Goal: Task Accomplishment & Management: Complete application form

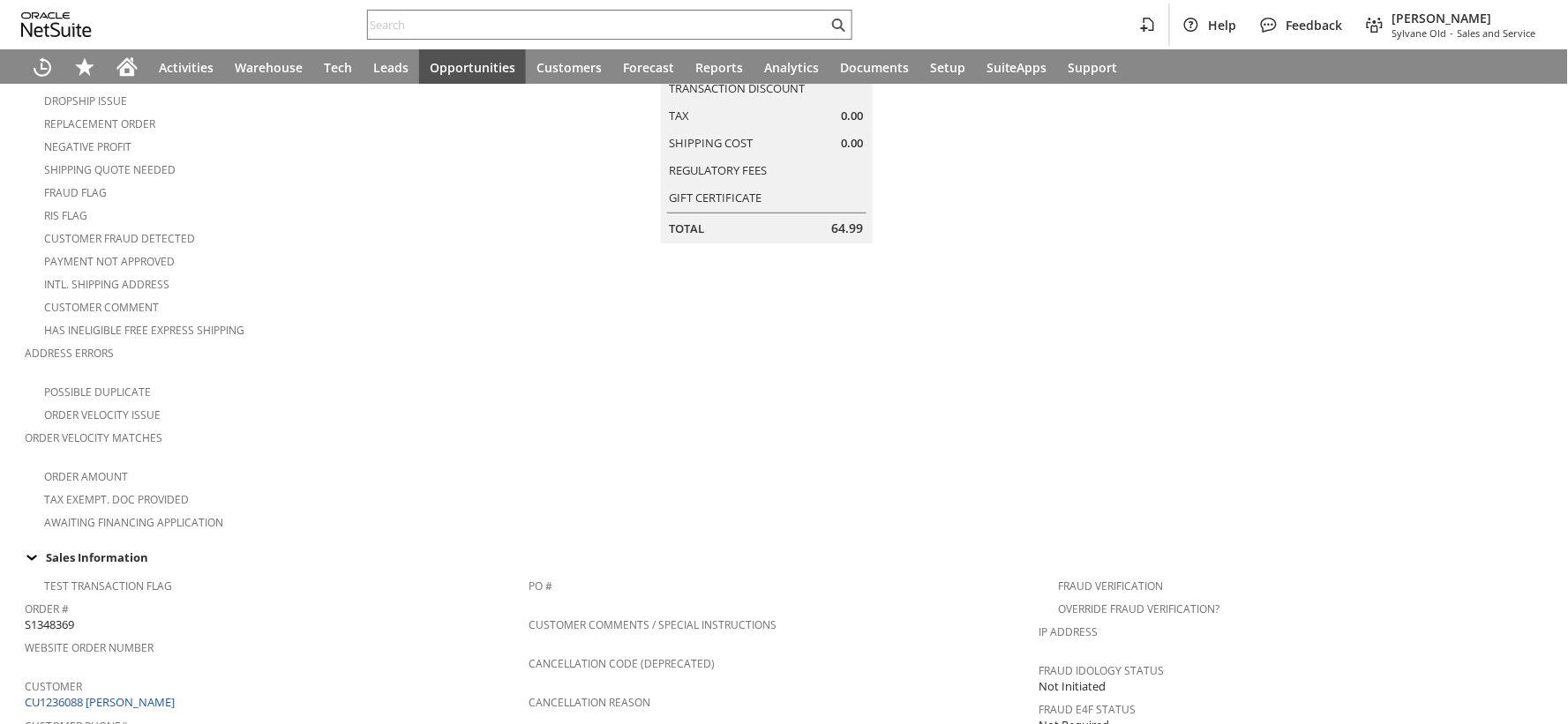
scroll to position [487, 0]
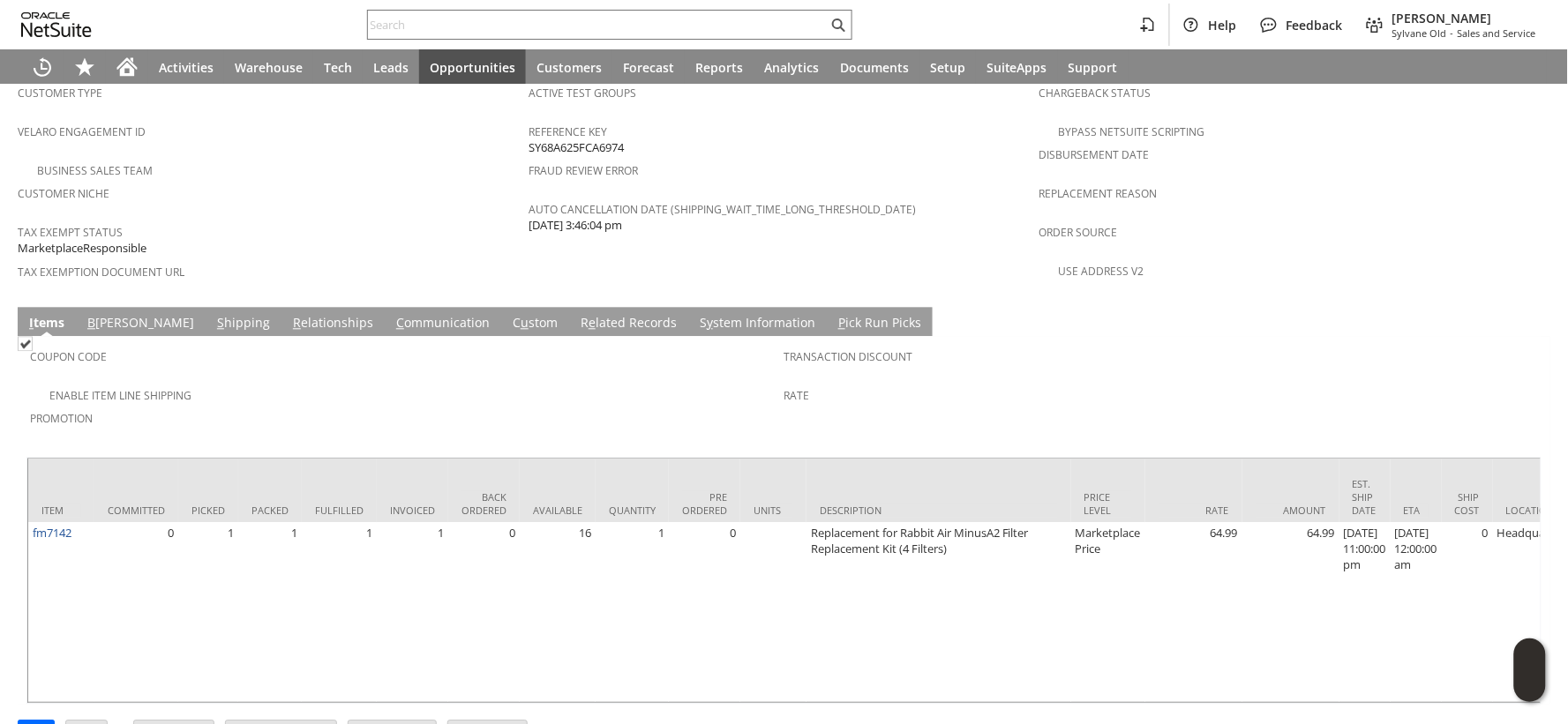
click at [213, 314] on link "S hipping" at bounding box center [244, 324] width 62 height 20
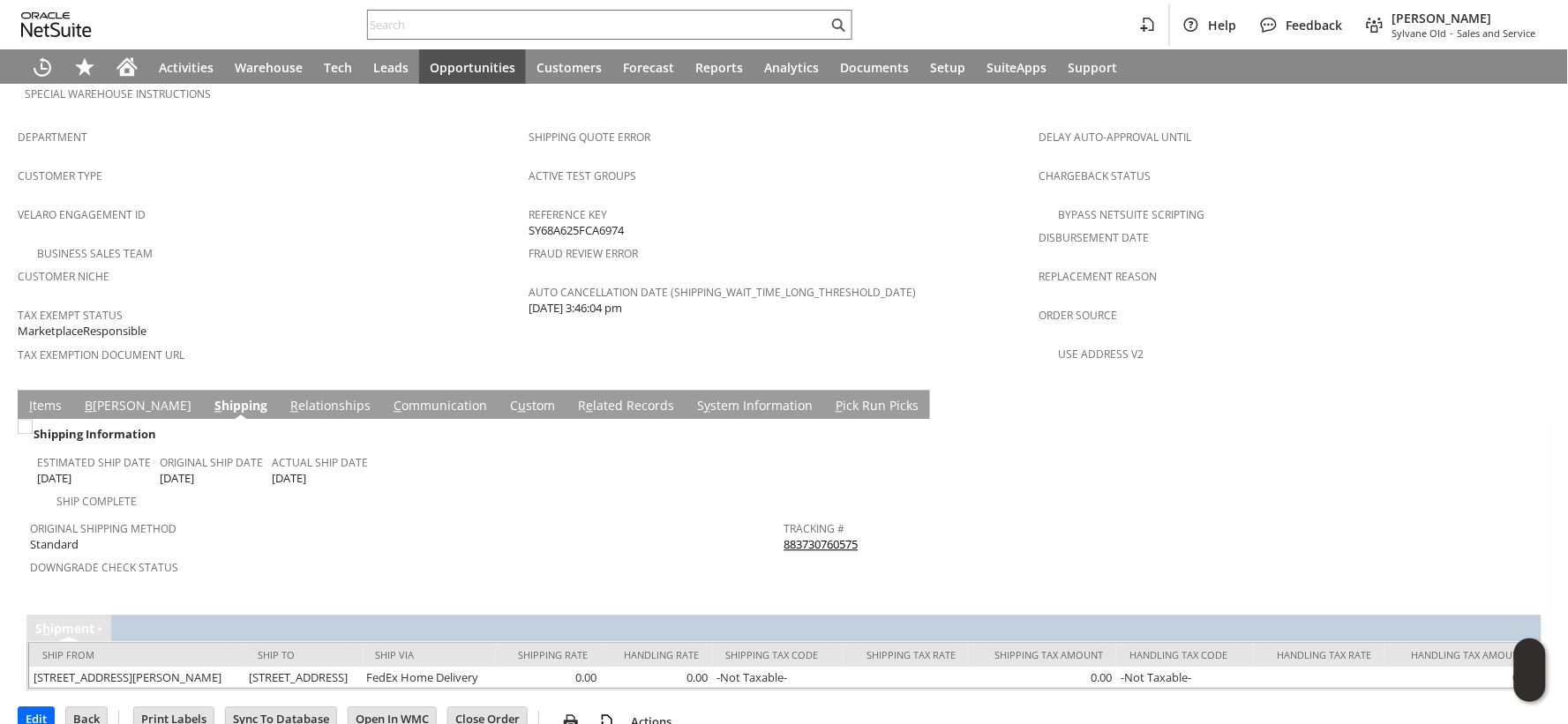
click at [785, 537] on link "883730760575" at bounding box center [821, 545] width 74 height 16
click at [473, 16] on input "text" at bounding box center [597, 24] width 460 height 21
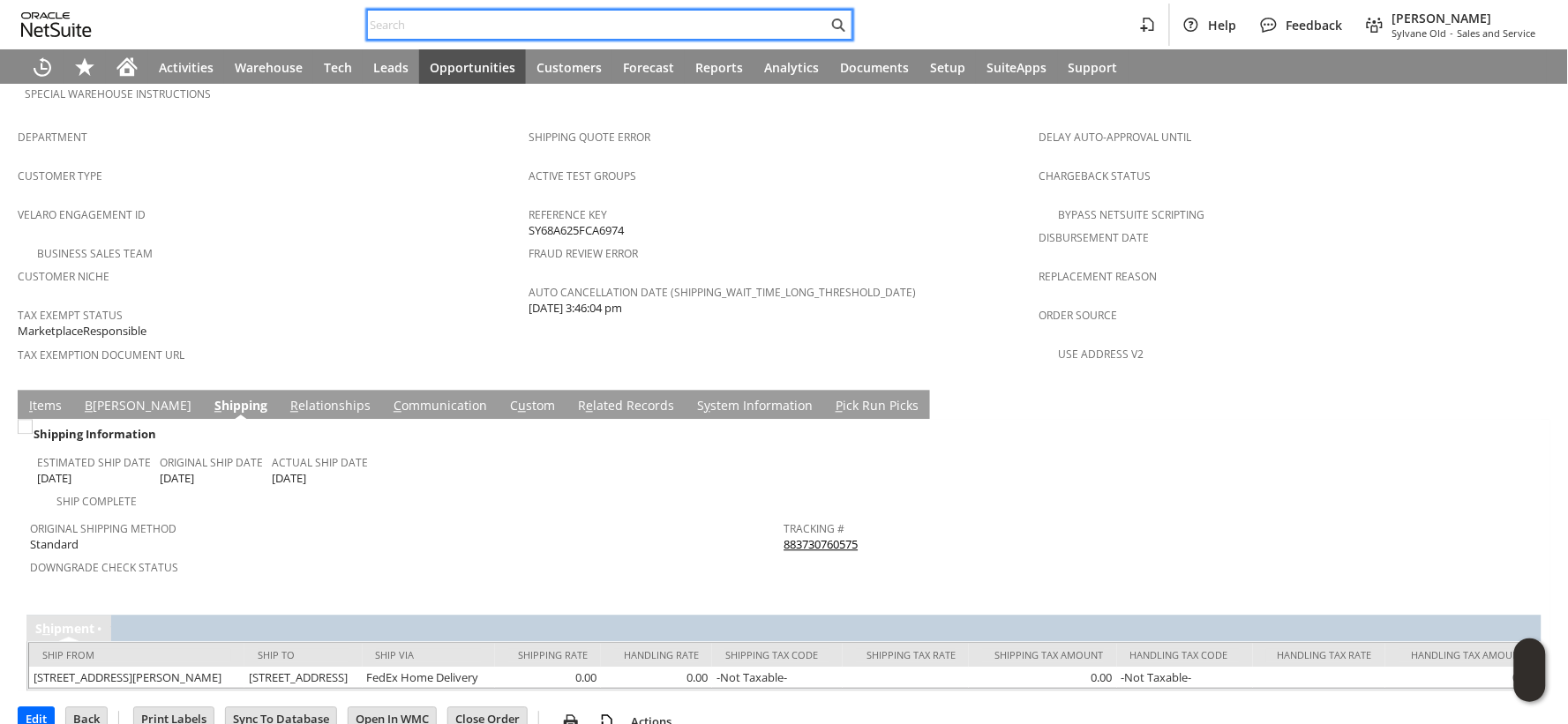
paste input "113-4244631-8457819"
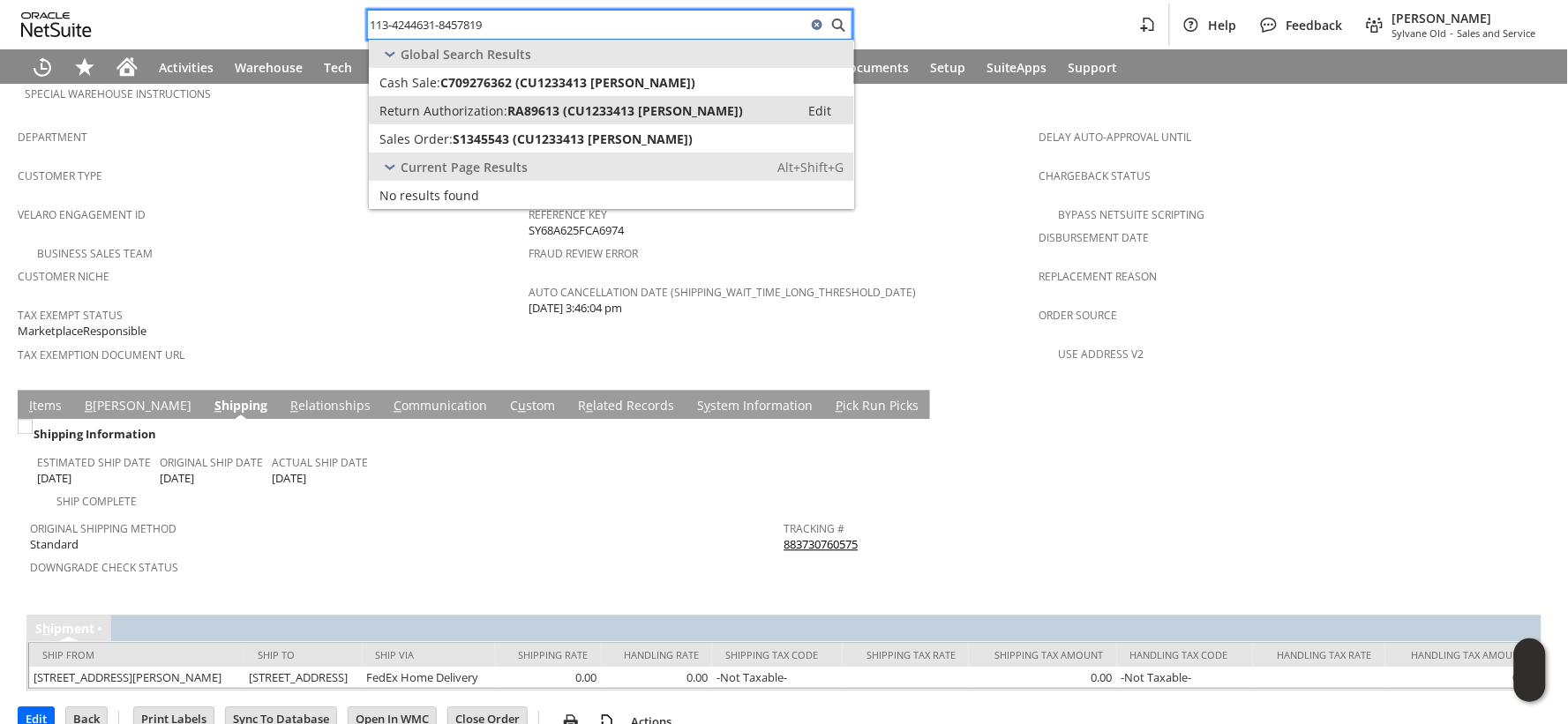
type input "113-4244631-8457819"
click at [517, 110] on span "RA89613 (CU1233413 Miley Nguyen)" at bounding box center [625, 111] width 235 height 17
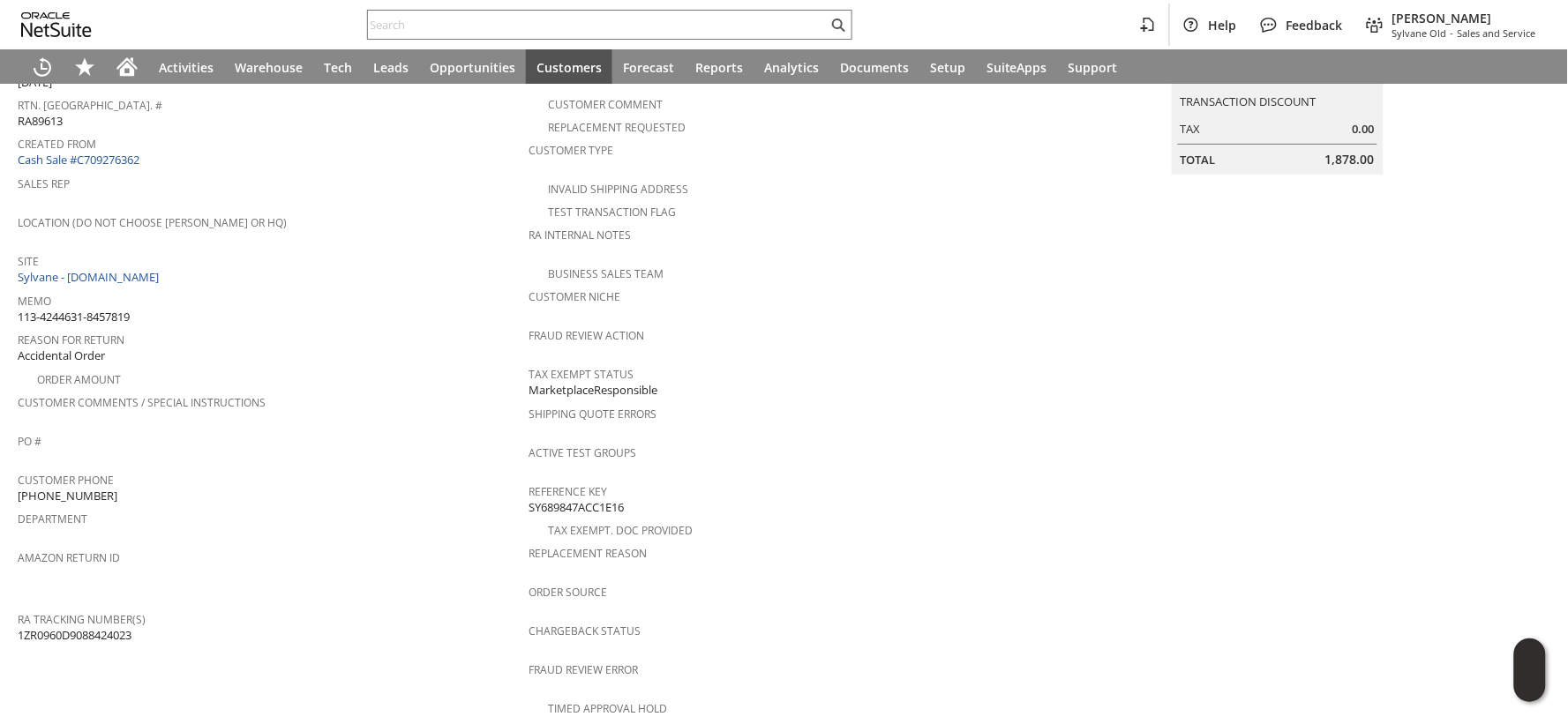
scroll to position [98, 0]
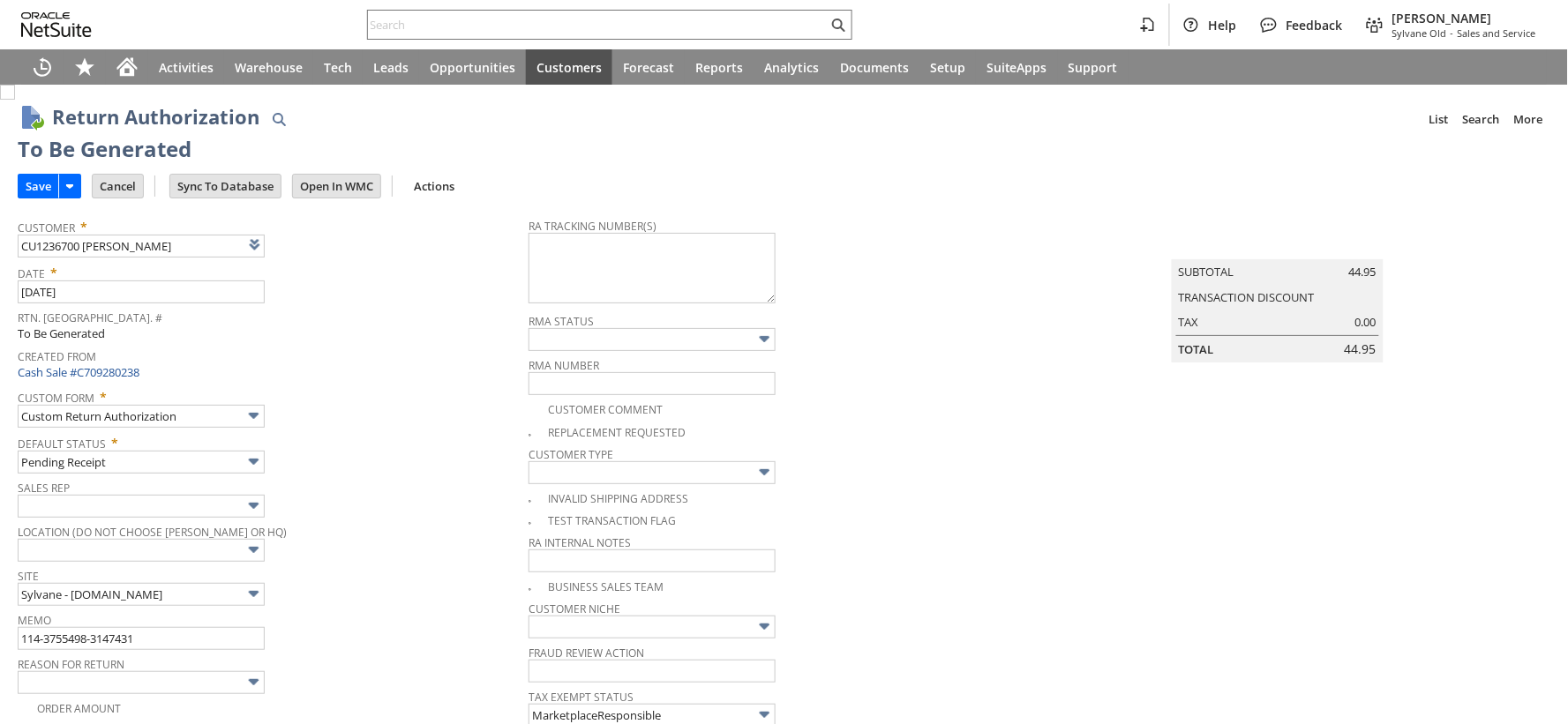
type input "Add"
type input "Copy Previous"
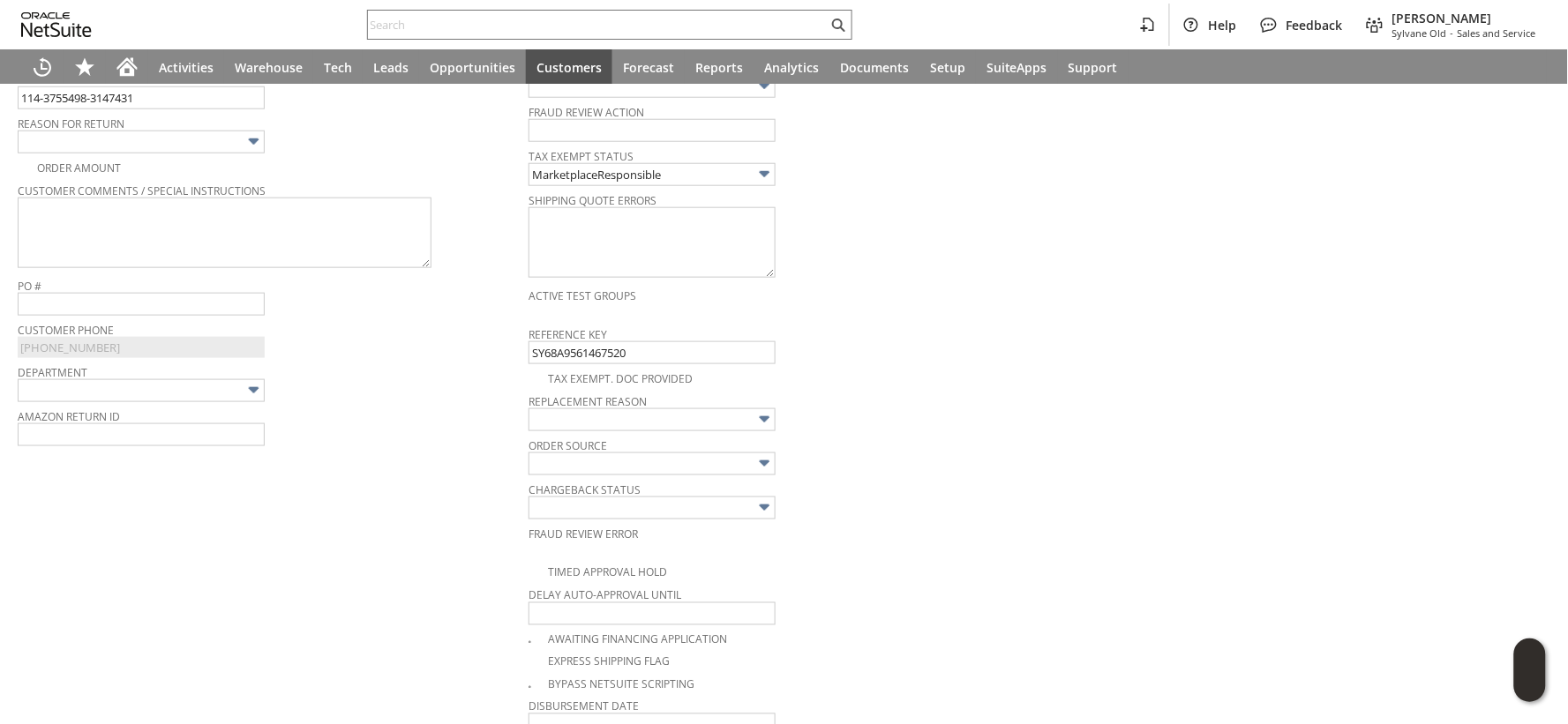
scroll to position [452, 0]
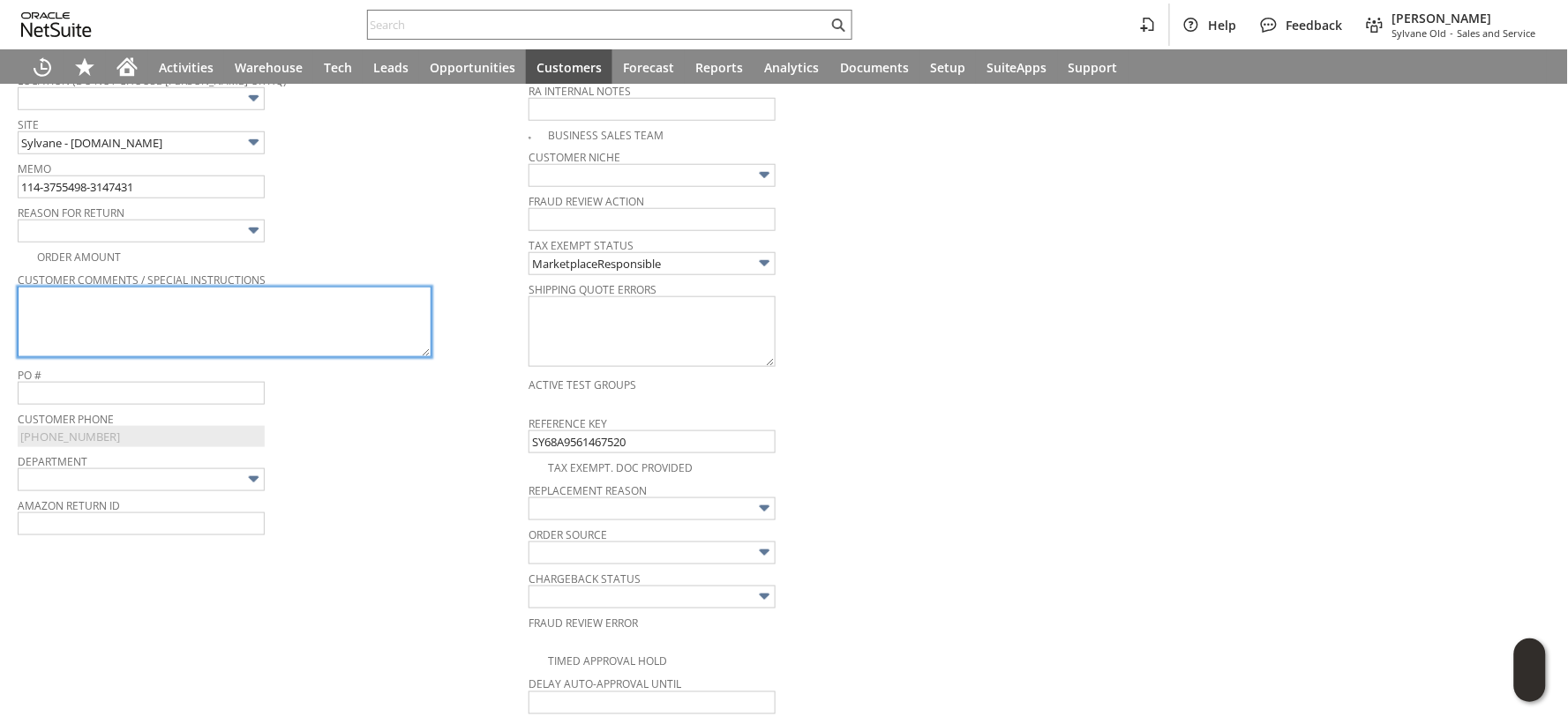
click at [90, 305] on textarea at bounding box center [224, 322] width 413 height 71
paste textarea "Essential part was on back order could not complete repair"
type textarea "Essential part was on back order could not complete repair"
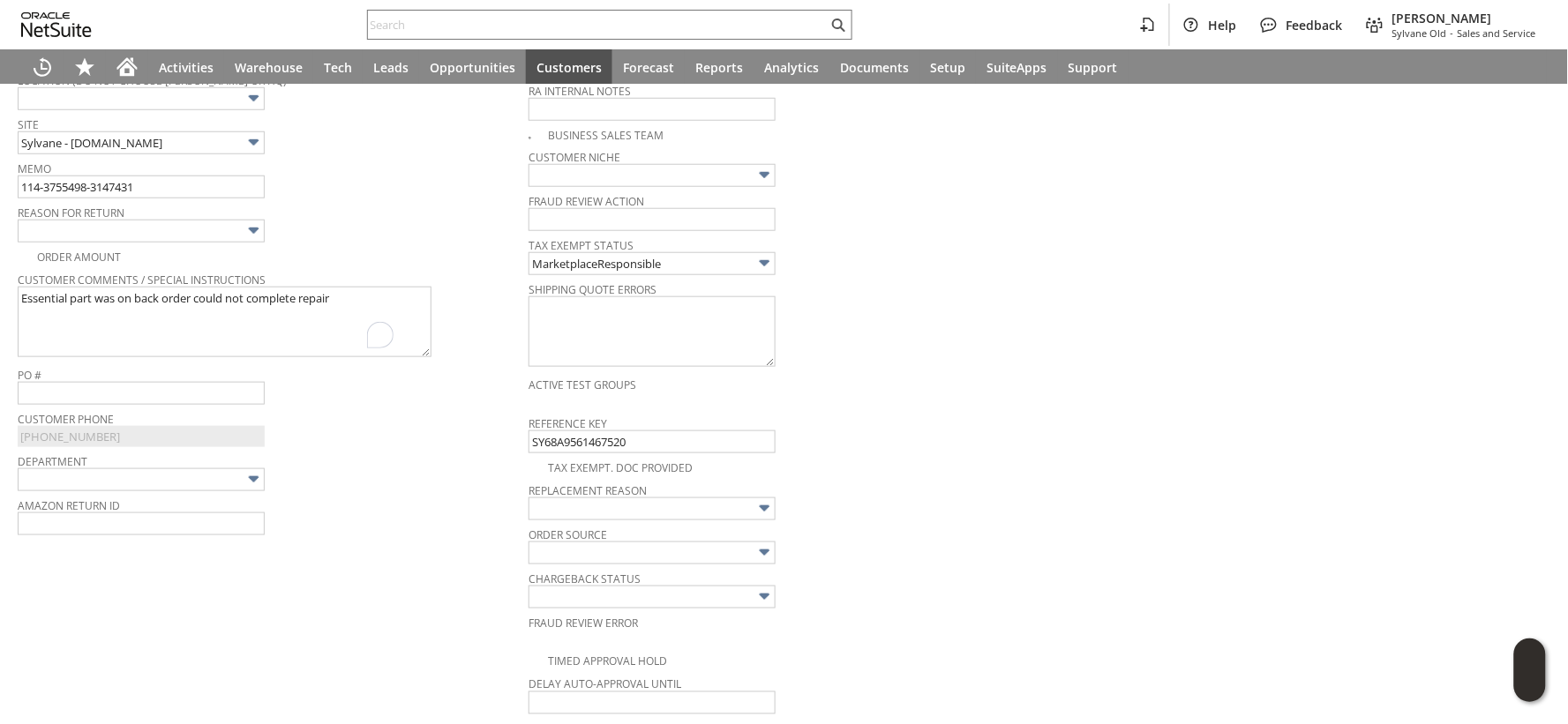
click at [252, 231] on img at bounding box center [254, 230] width 21 height 21
type input "No longer needed/wanted"
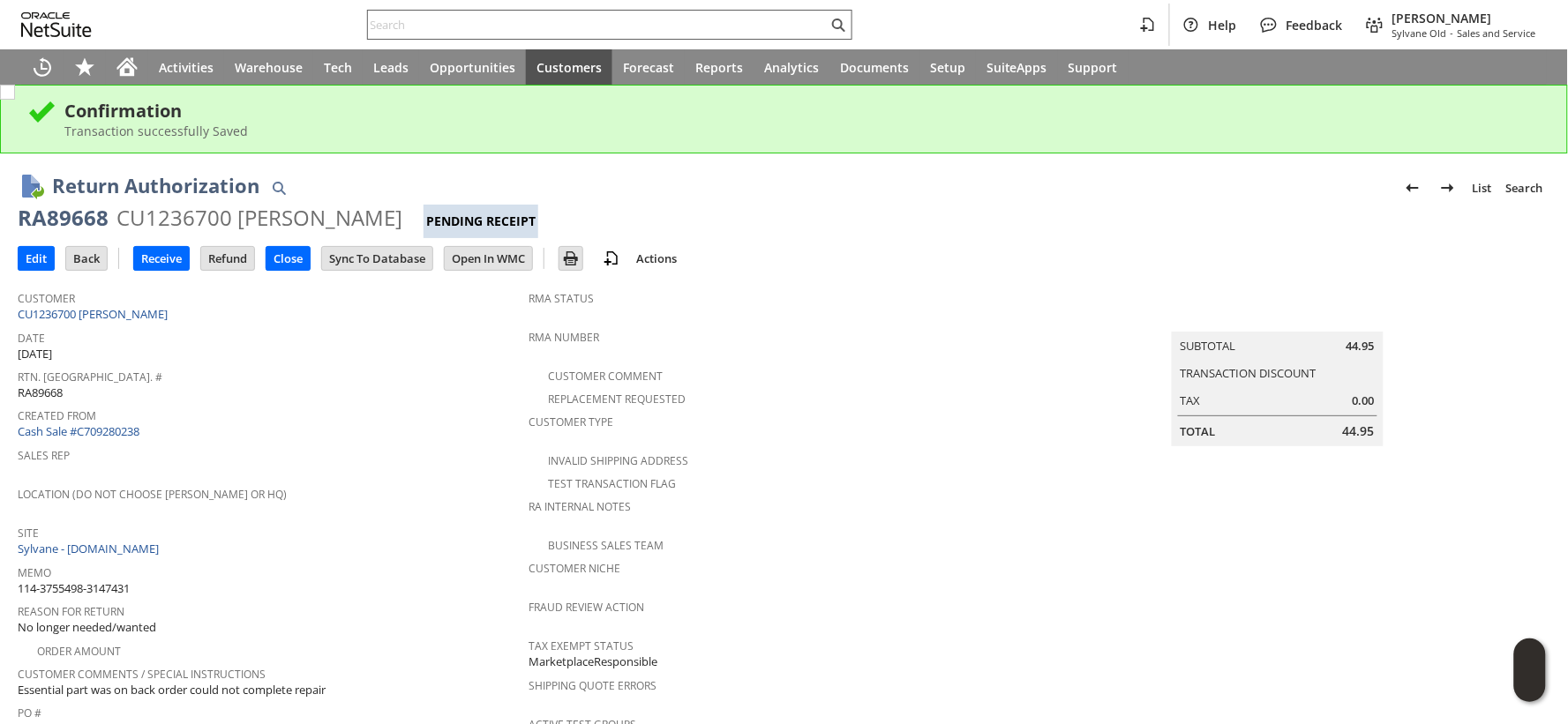
click at [447, 23] on input "text" at bounding box center [597, 24] width 460 height 21
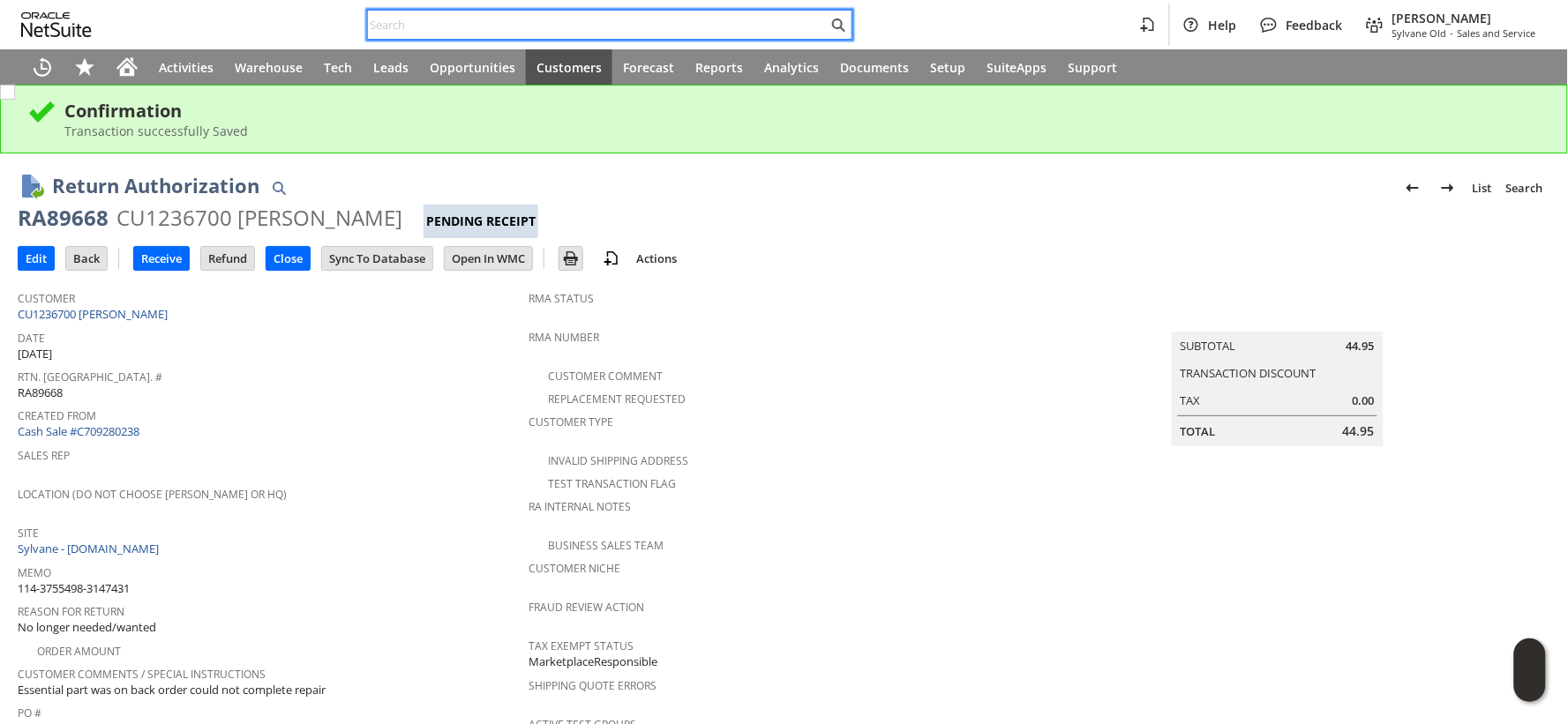
paste input "112-8246516-7415426"
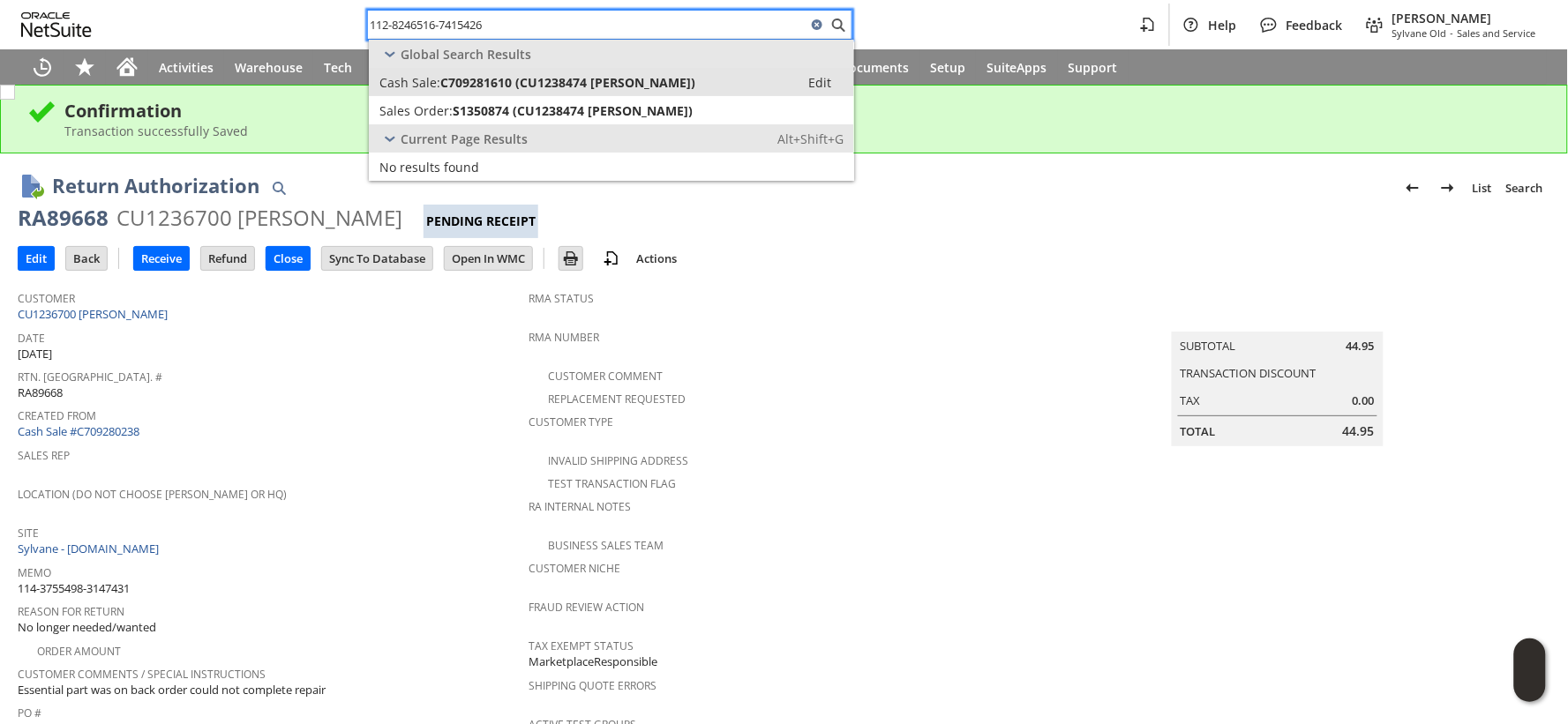
type input "112-8246516-7415426"
click at [446, 76] on span "C709281610 (CU1238474 mark g nolt)" at bounding box center [567, 82] width 255 height 17
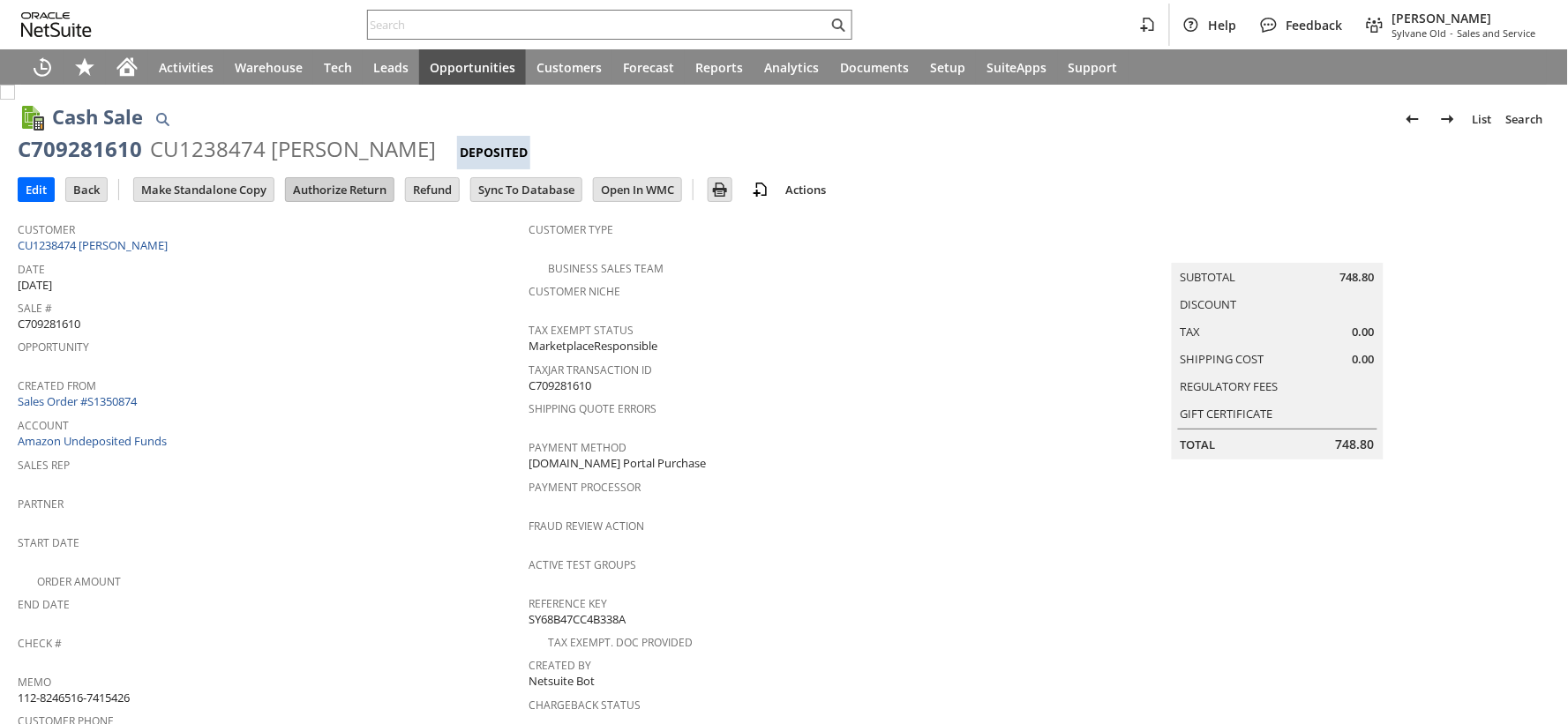
click at [373, 194] on input "Authorize Return" at bounding box center [339, 189] width 107 height 23
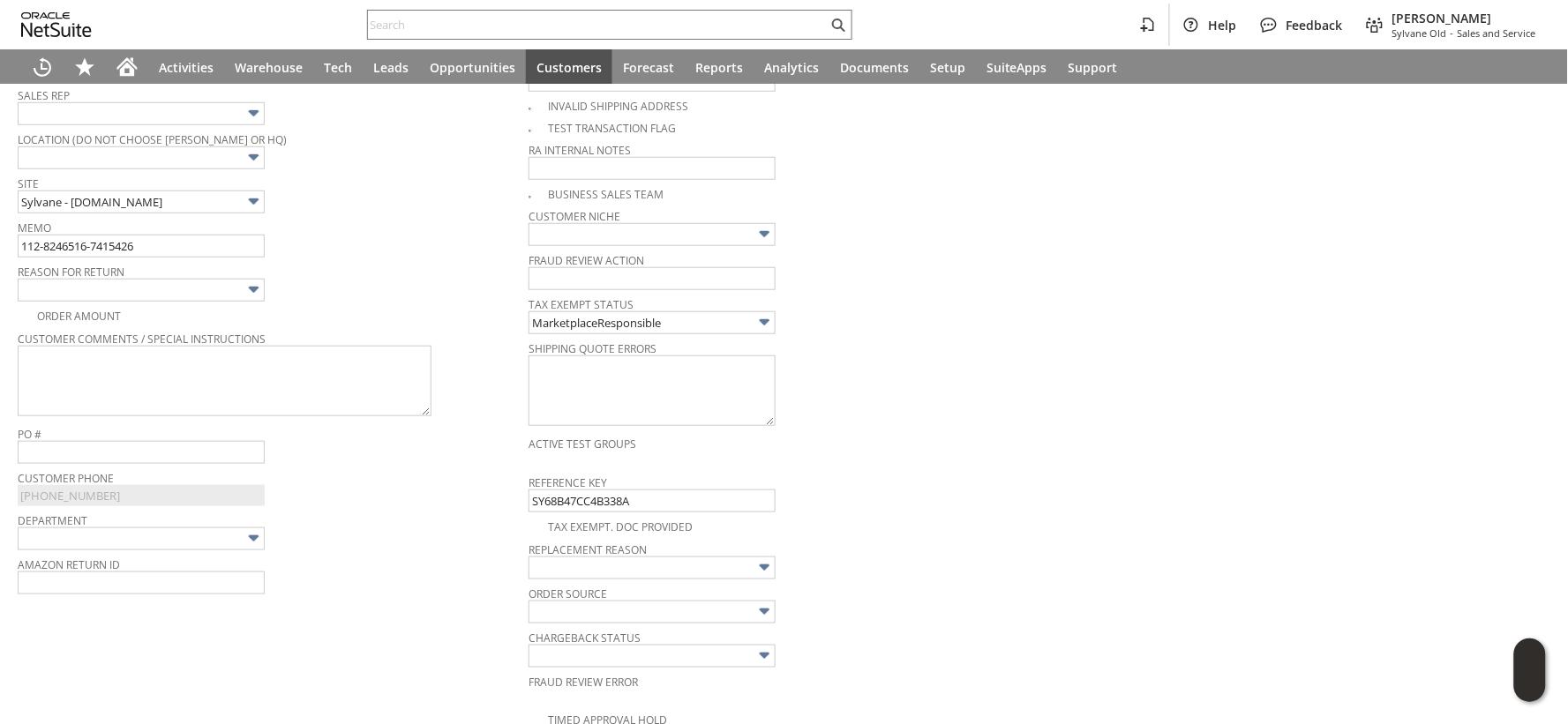
scroll to position [390, 0]
click at [244, 297] on img at bounding box center [254, 293] width 21 height 21
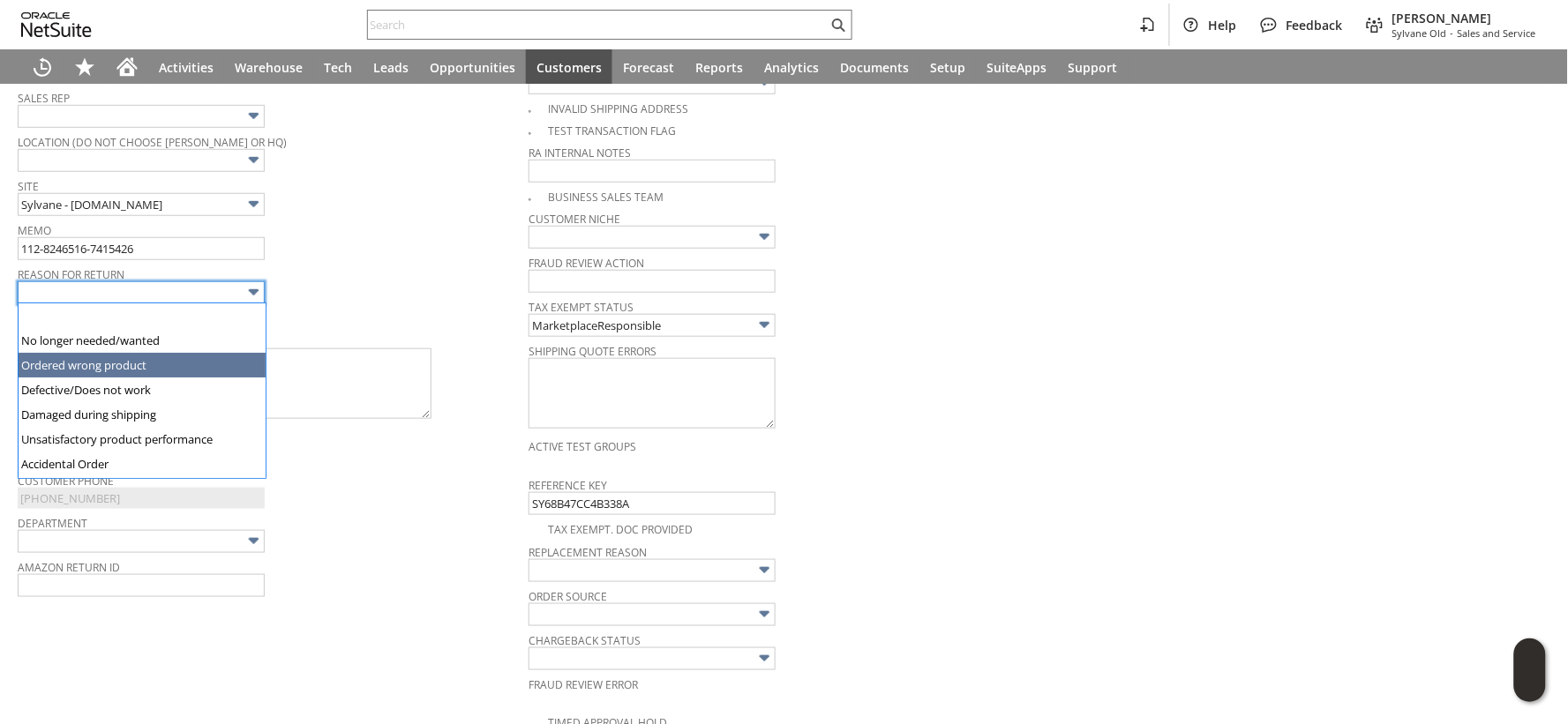
type input "Ordered wrong product"
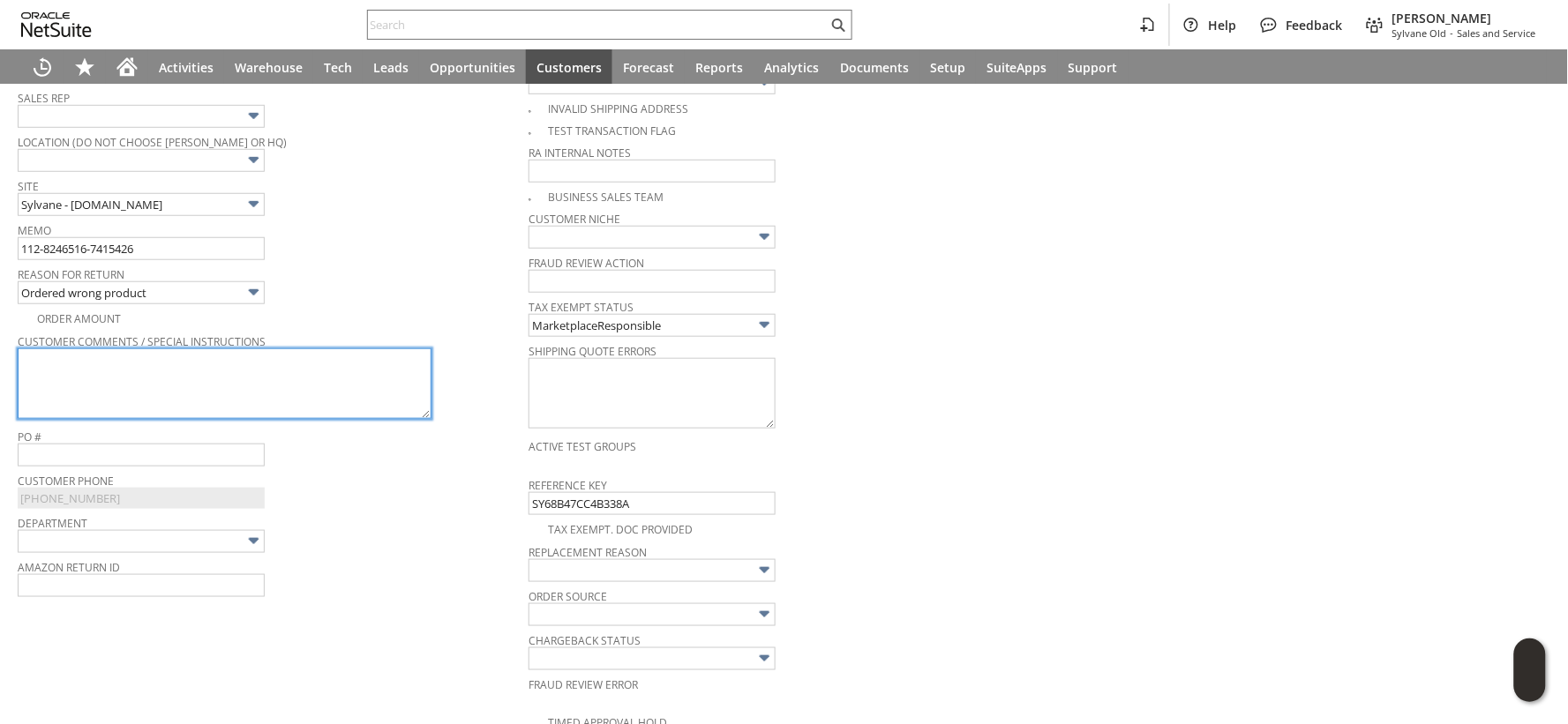
click at [160, 393] on textarea at bounding box center [224, 384] width 413 height 71
paste textarea "I wanted to buy a 240 not a 120"
type textarea "I wanted to buy a 240 not a 120"
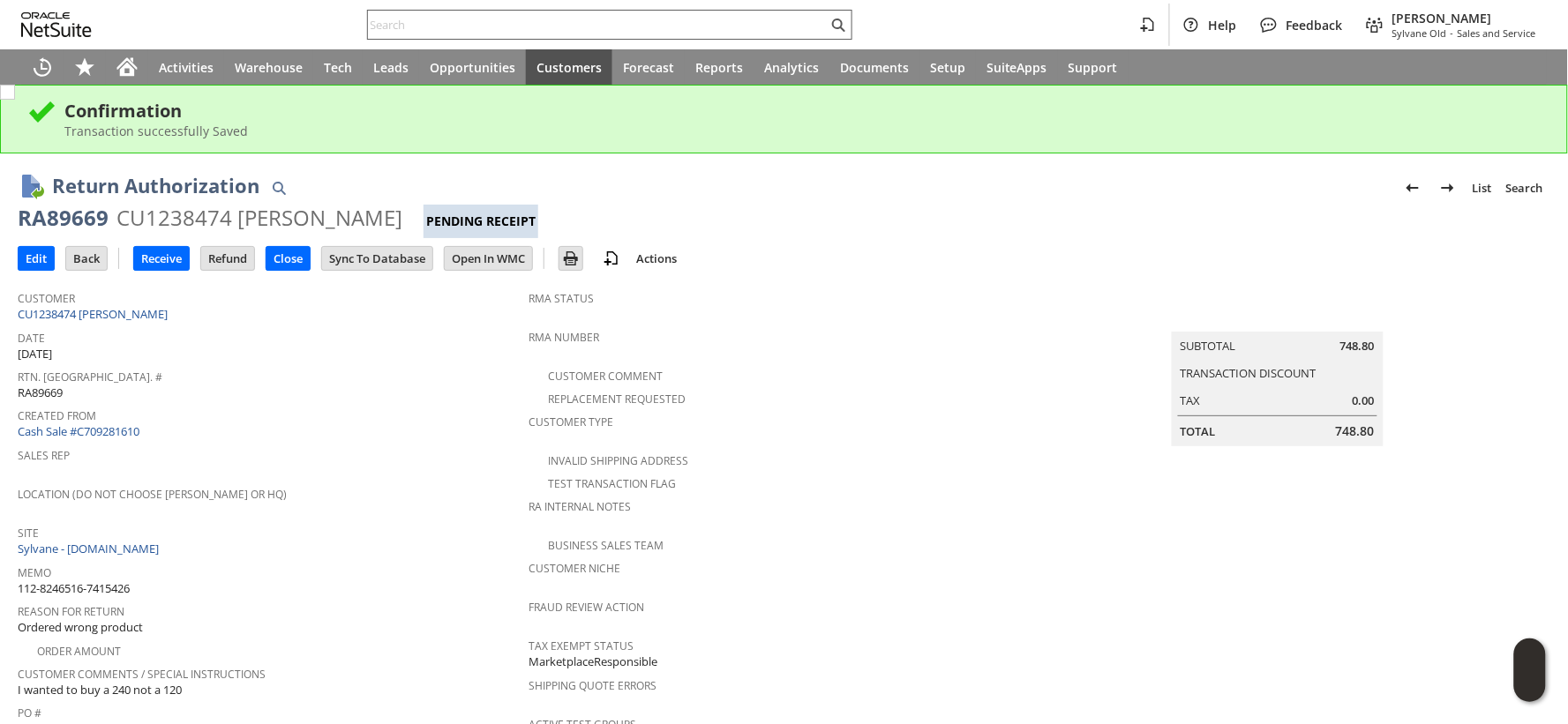
click at [479, 27] on input "text" at bounding box center [597, 24] width 460 height 21
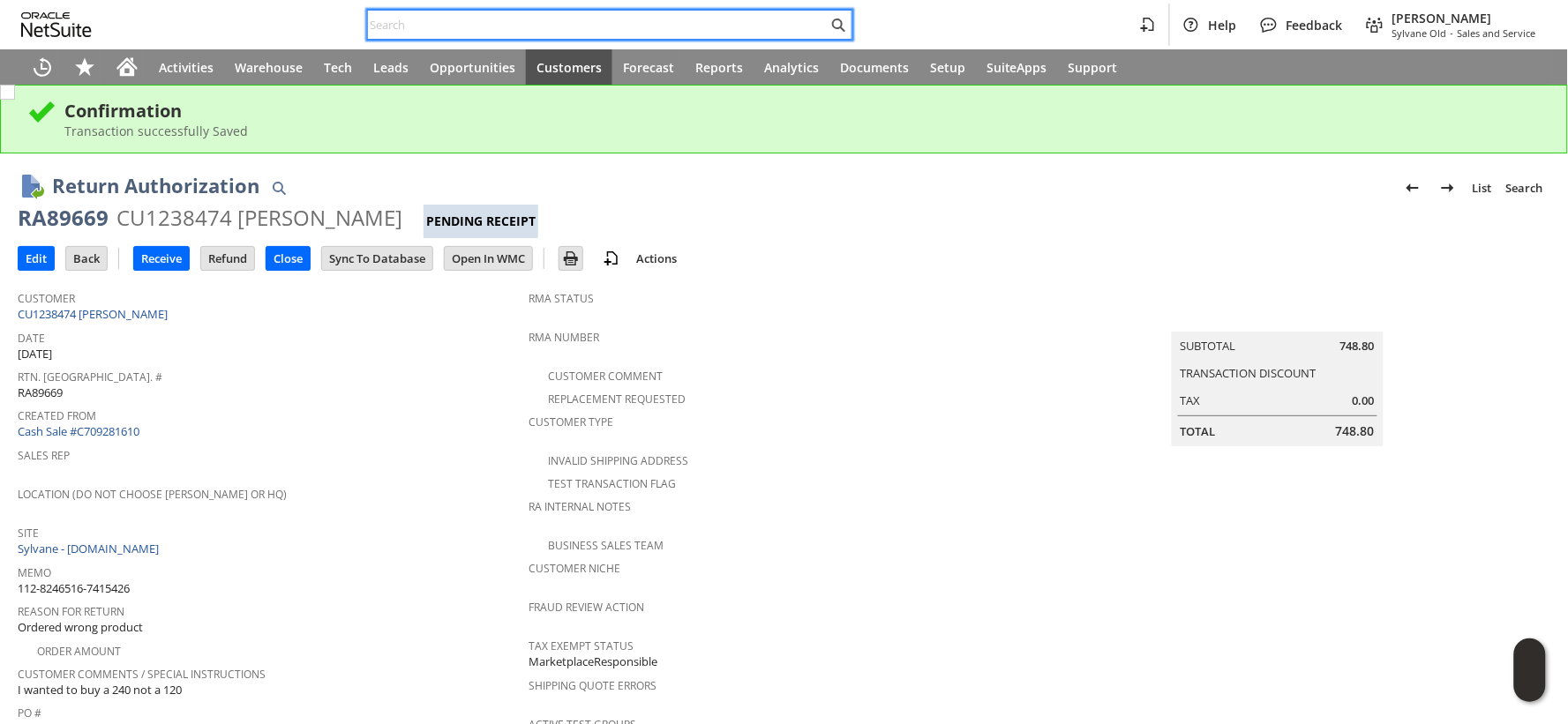
paste input "[EMAIL_ADDRESS][DOMAIN_NAME]"
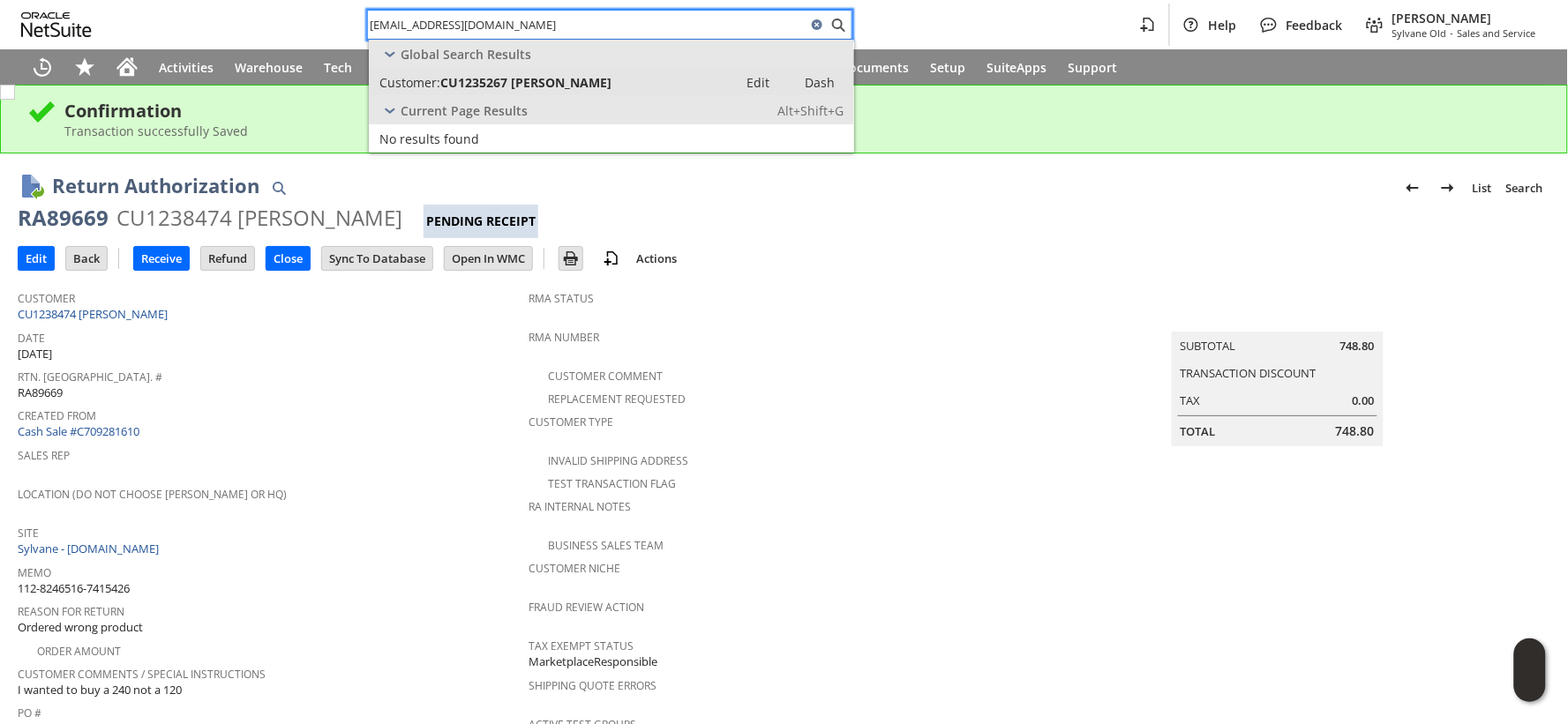
type input "[EMAIL_ADDRESS][DOMAIN_NAME]"
click at [506, 83] on span "CU1235267 [PERSON_NAME]" at bounding box center [525, 82] width 171 height 17
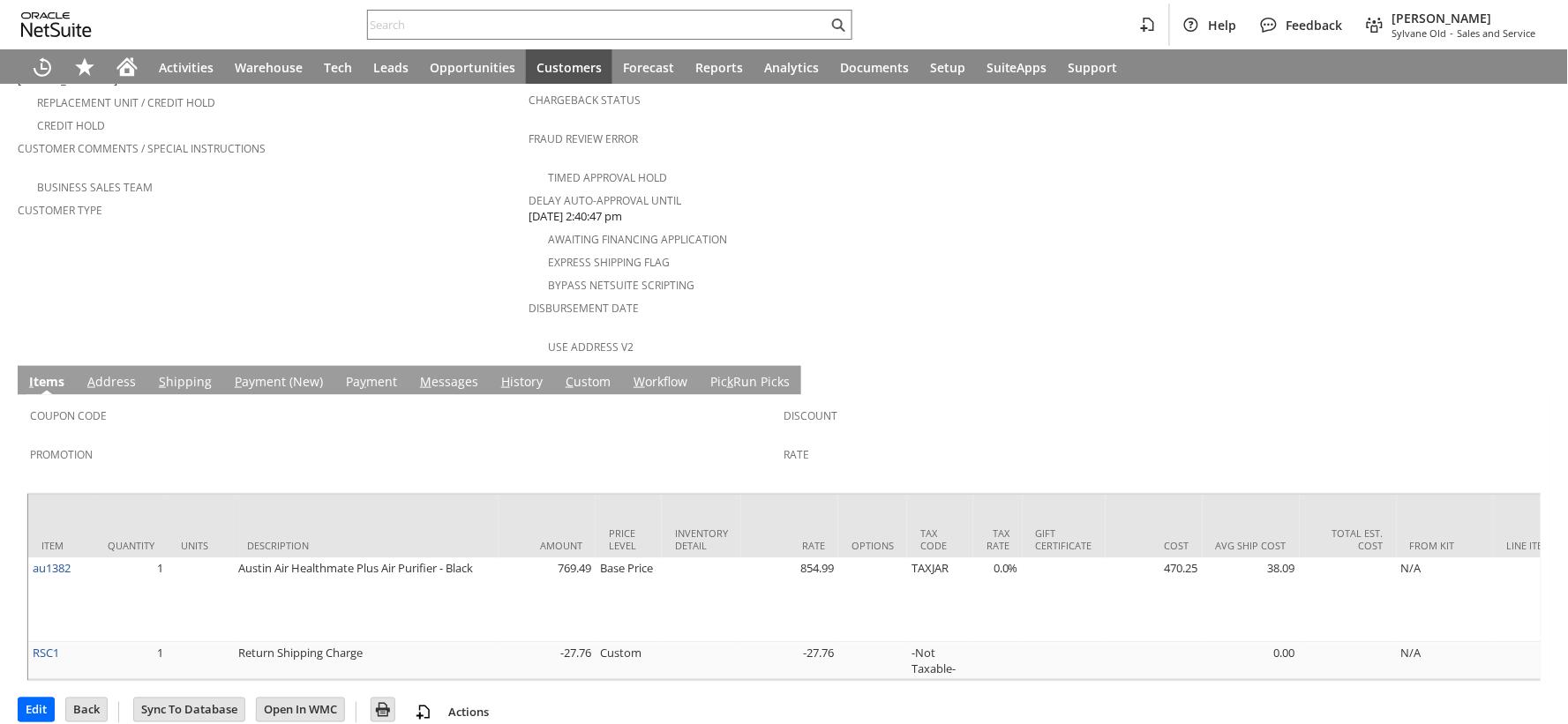
scroll to position [576, 0]
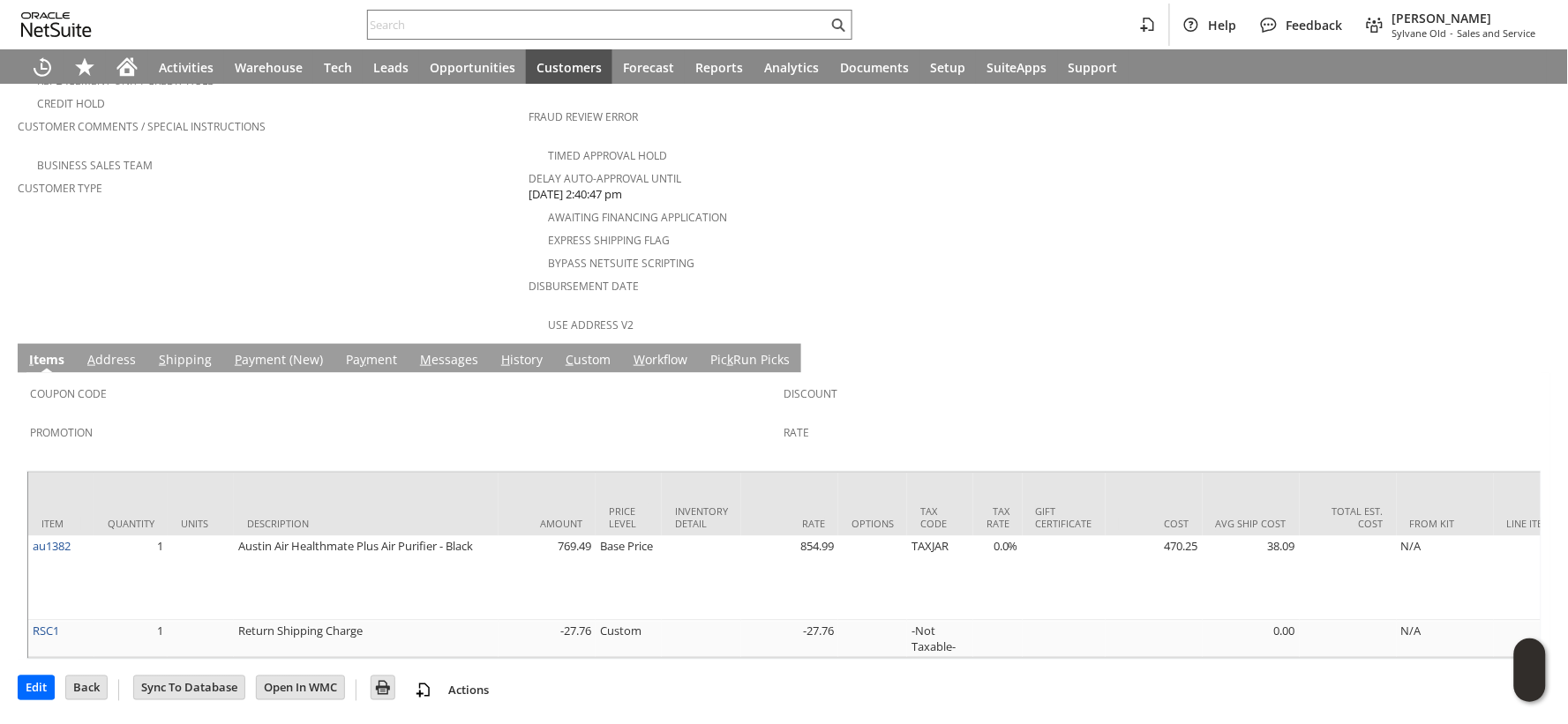
click at [257, 351] on link "P ayment (New)" at bounding box center [279, 360] width 97 height 20
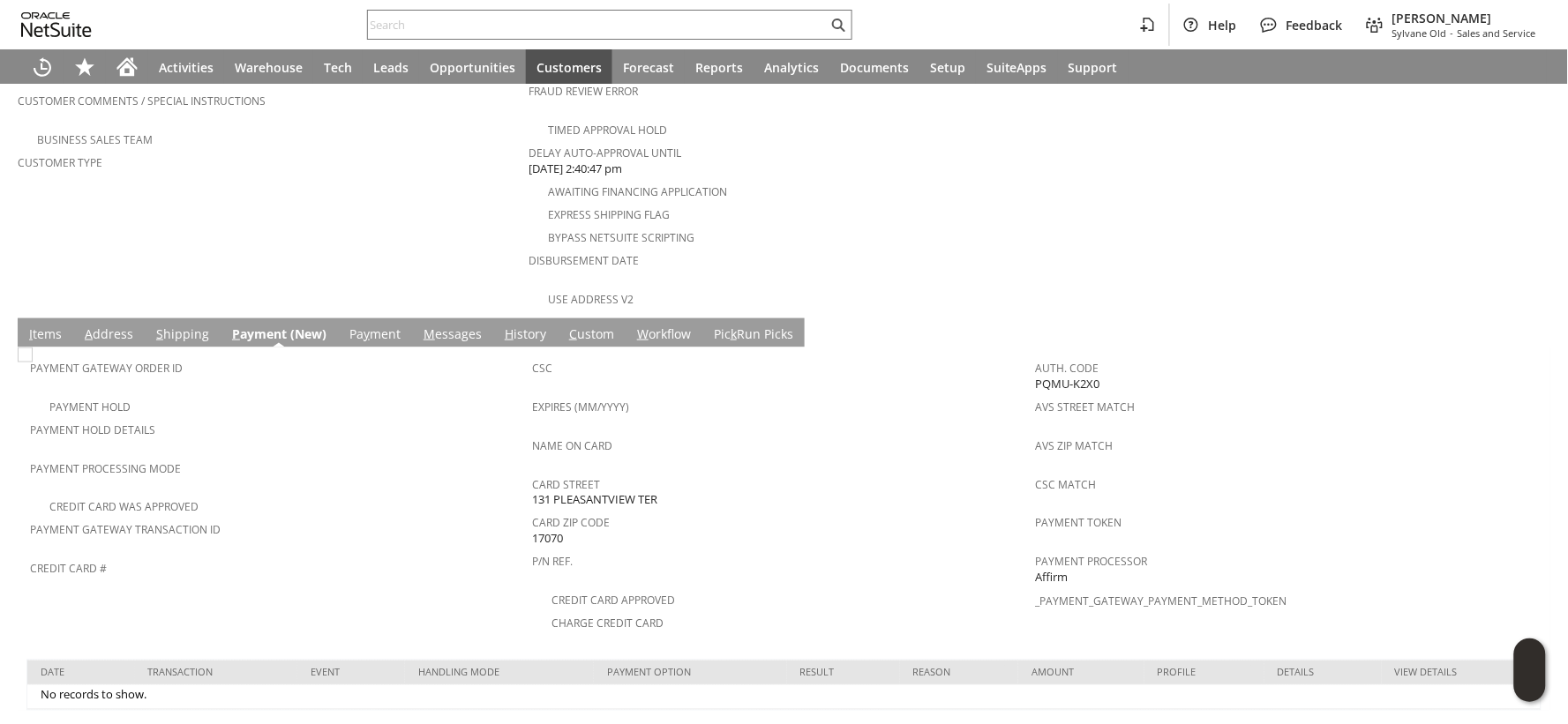
scroll to position [614, 0]
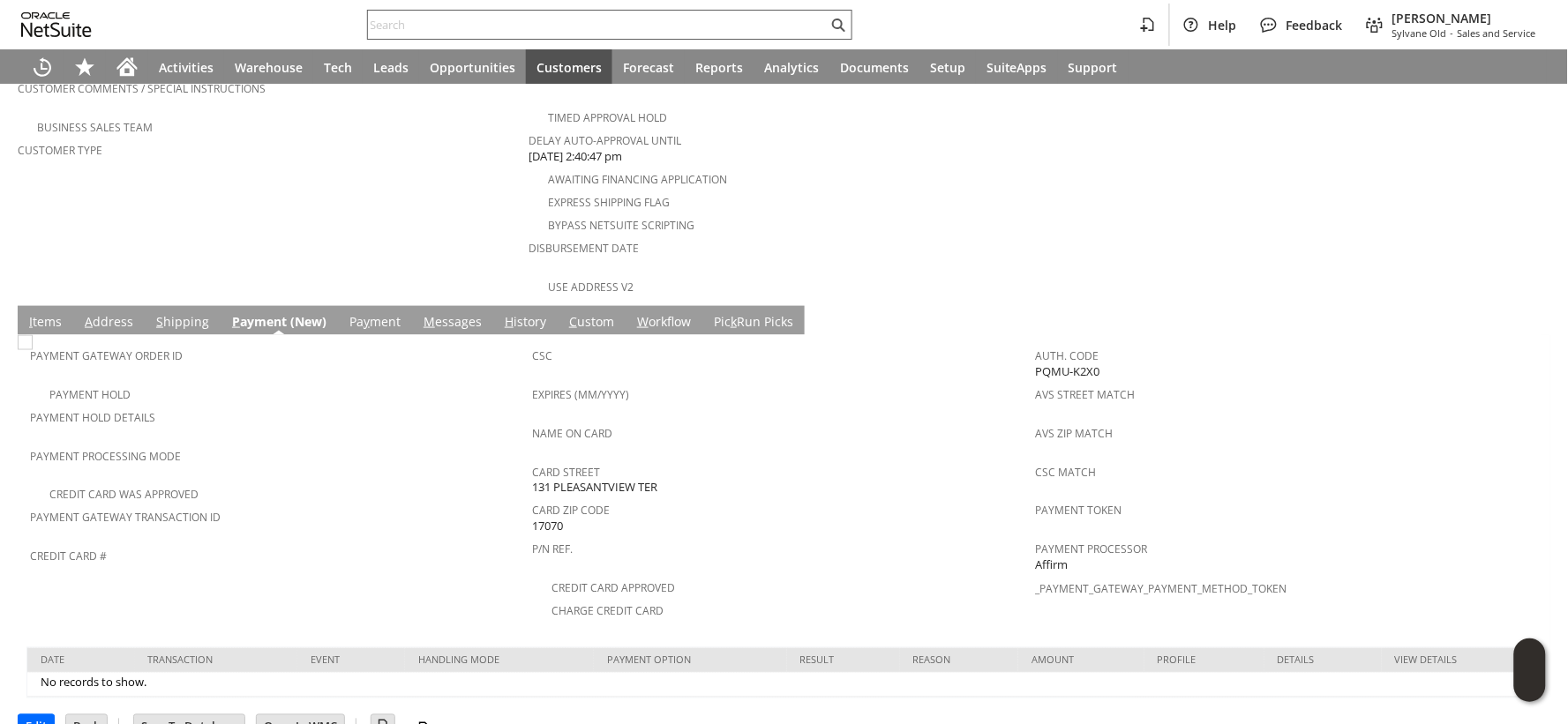
click at [417, 20] on input "text" at bounding box center [597, 24] width 460 height 21
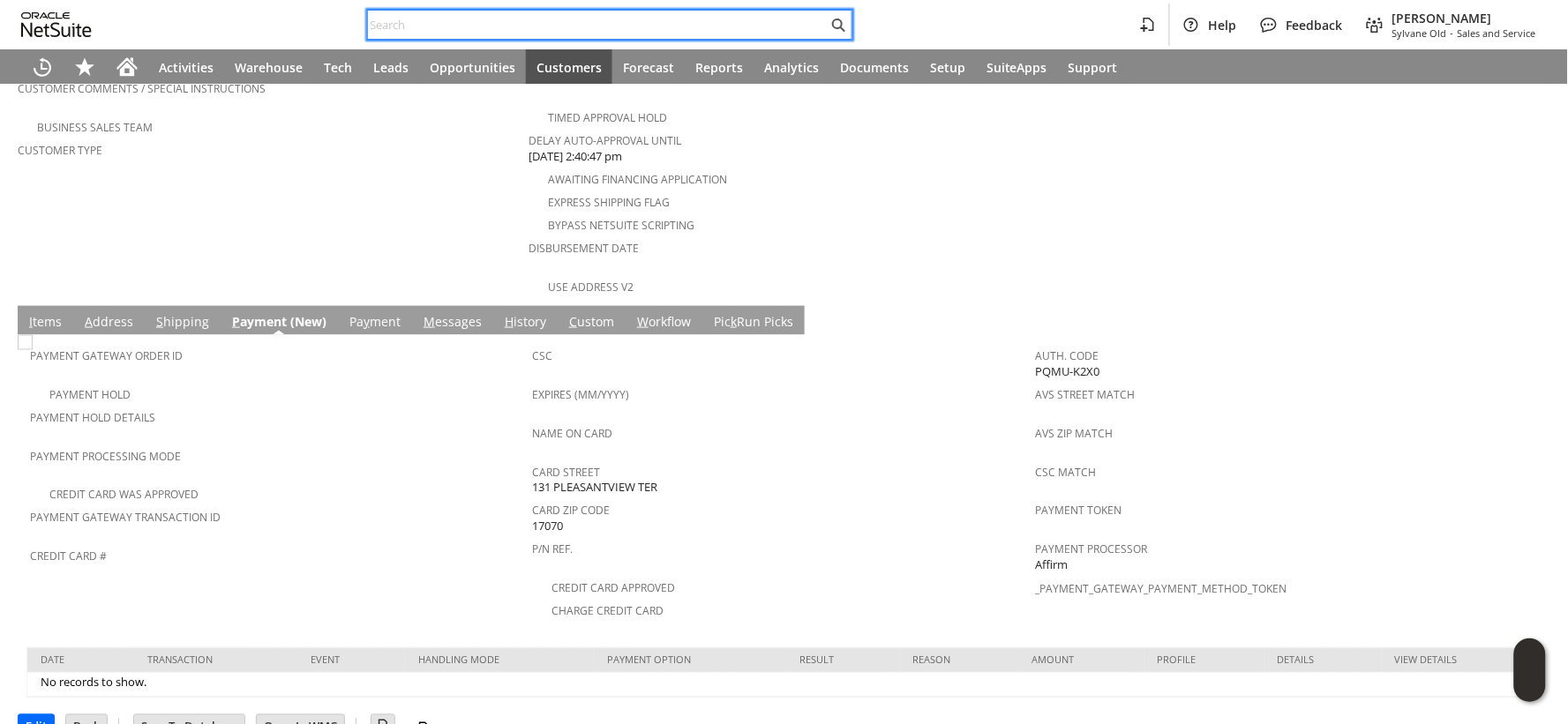
paste input "129023774726319"
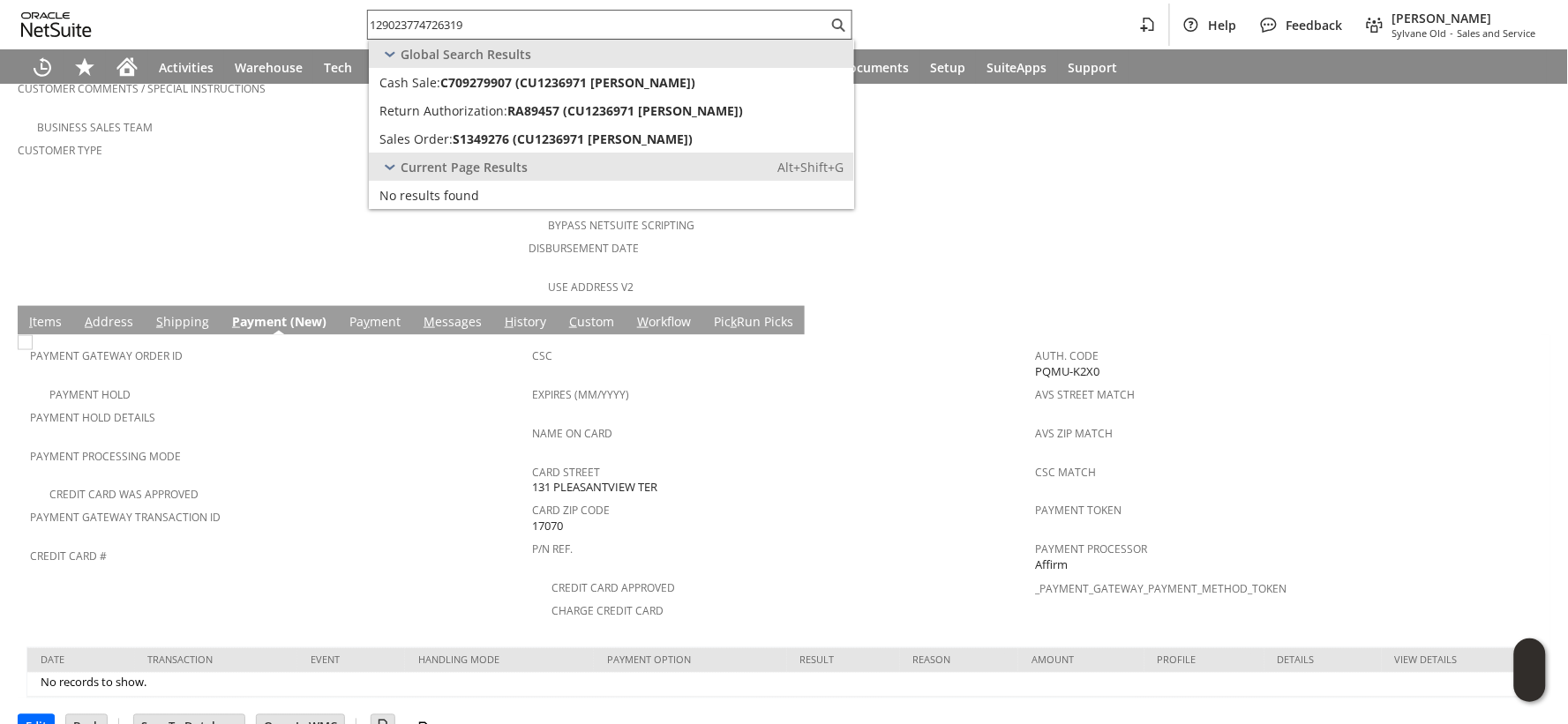
click at [414, 24] on input "129023774726319" at bounding box center [597, 24] width 460 height 21
click at [414, 24] on input "129023774726319" at bounding box center [587, 24] width 439 height 21
paste input "09018392112944"
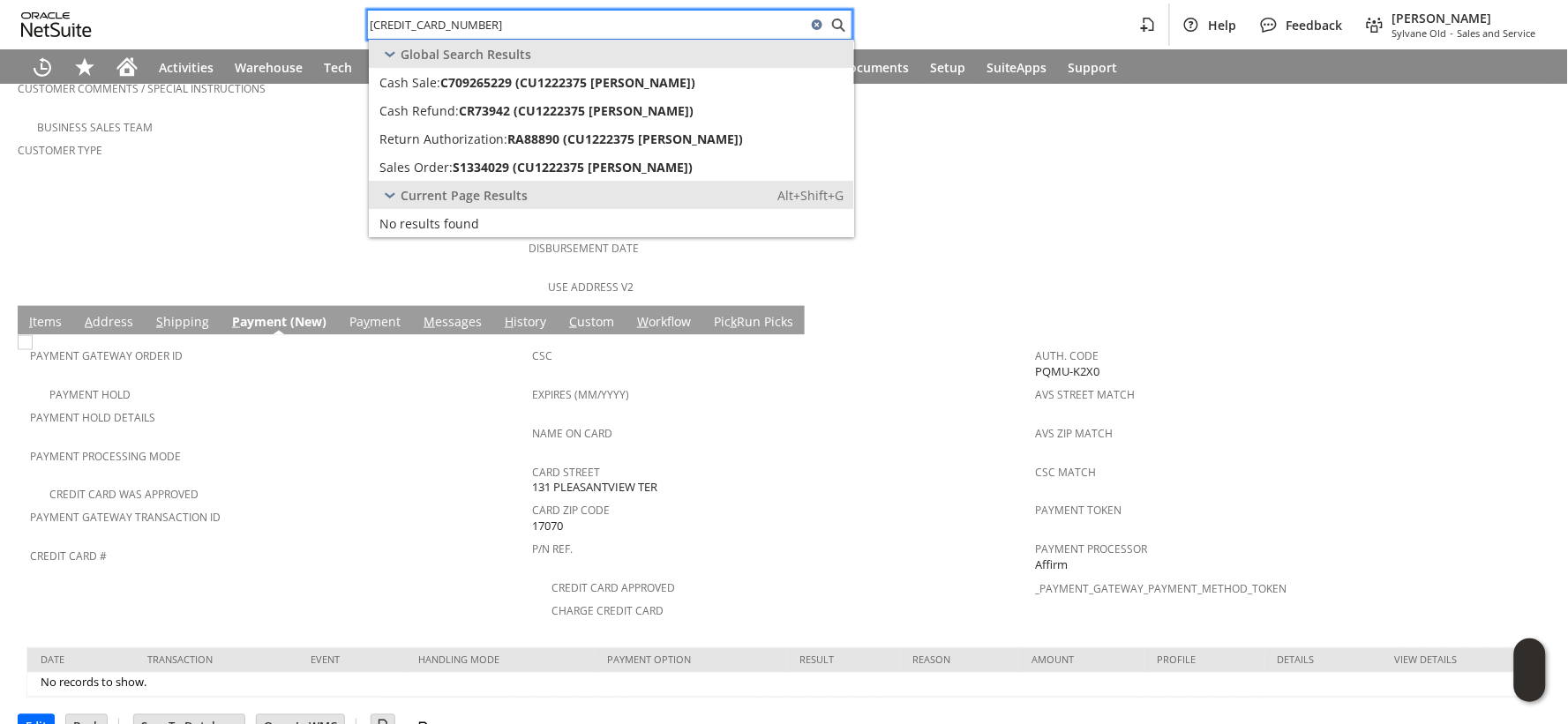
click at [482, 26] on input "109018392112944" at bounding box center [587, 24] width 439 height 21
paste input "2902335954541"
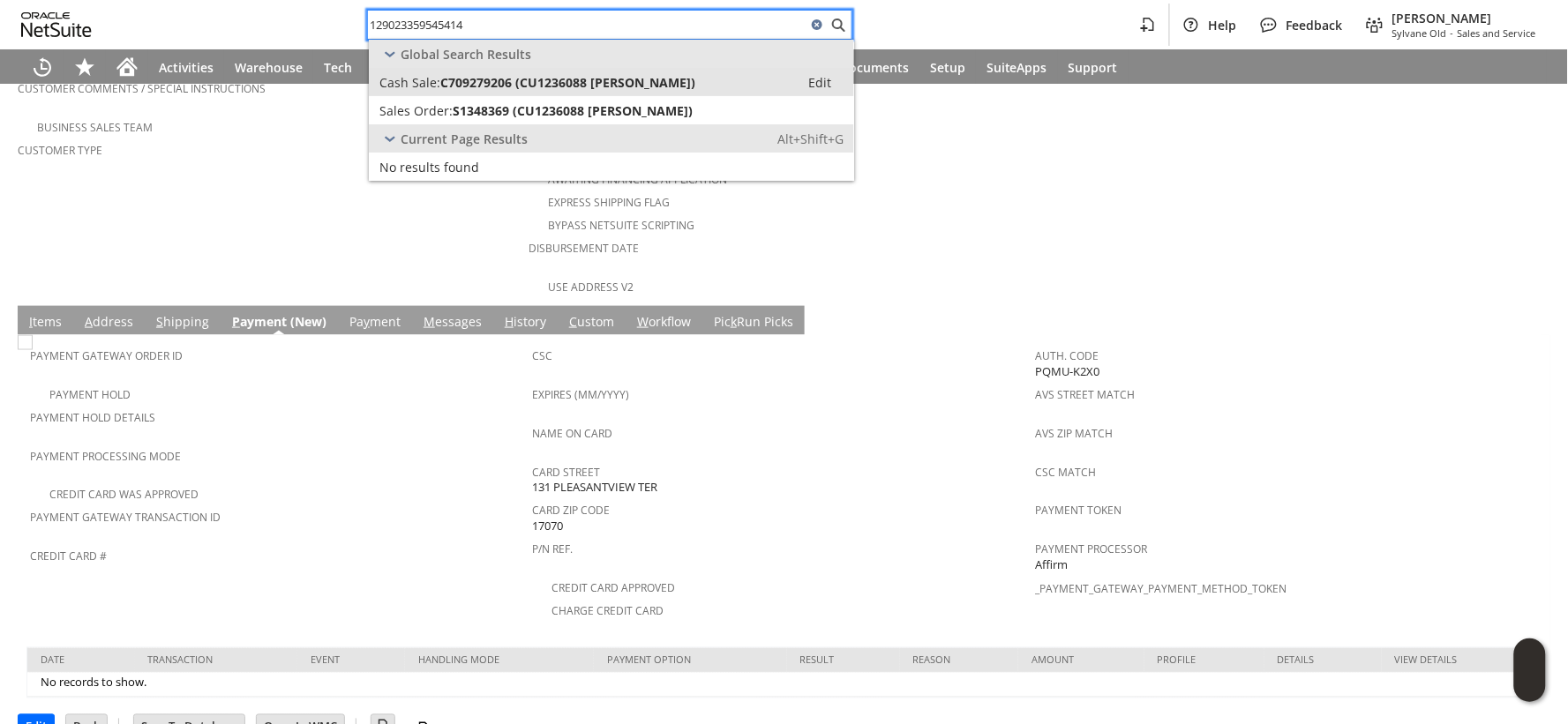
type input "129023359545414"
click at [501, 79] on span "C709279206 (CU1236088 Monte Partee)" at bounding box center [567, 82] width 255 height 17
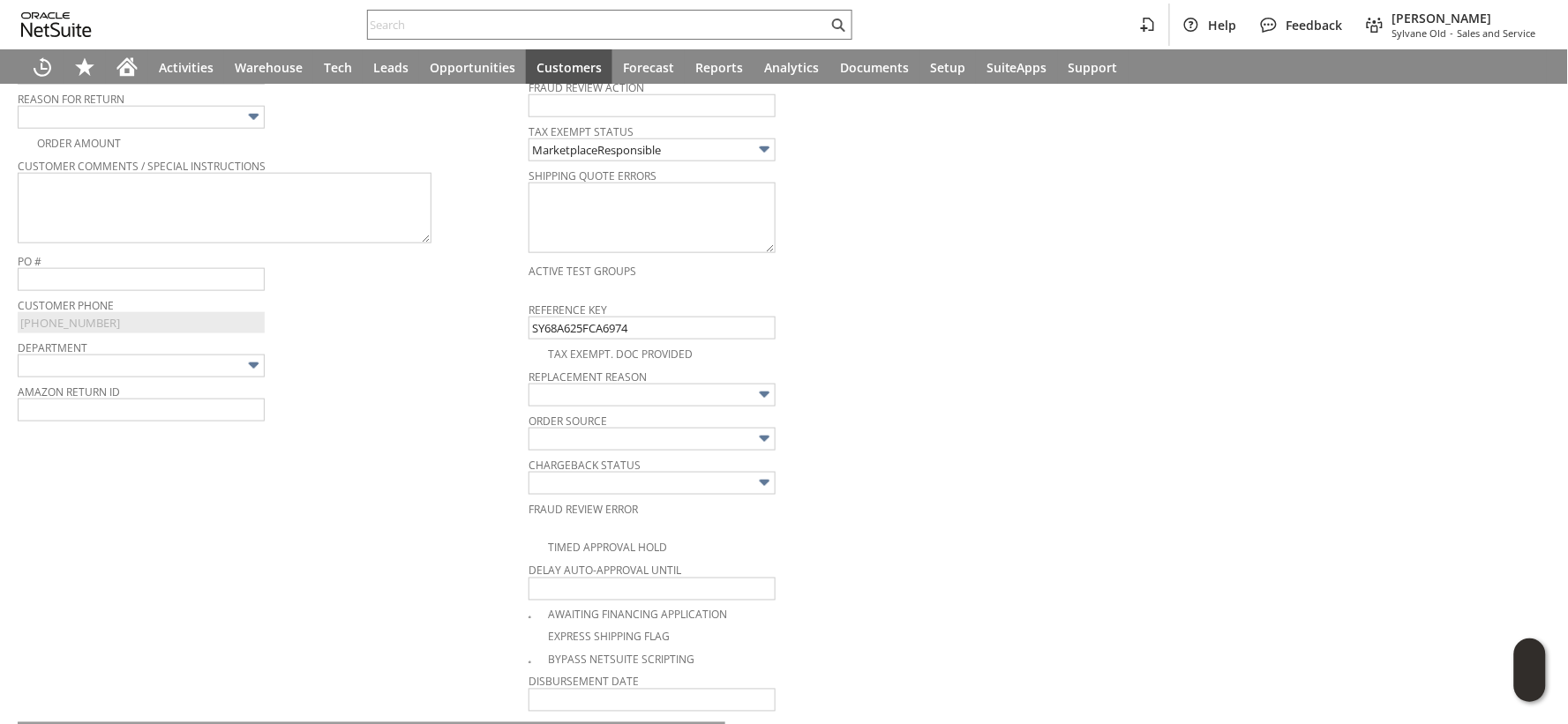
scroll to position [467, 0]
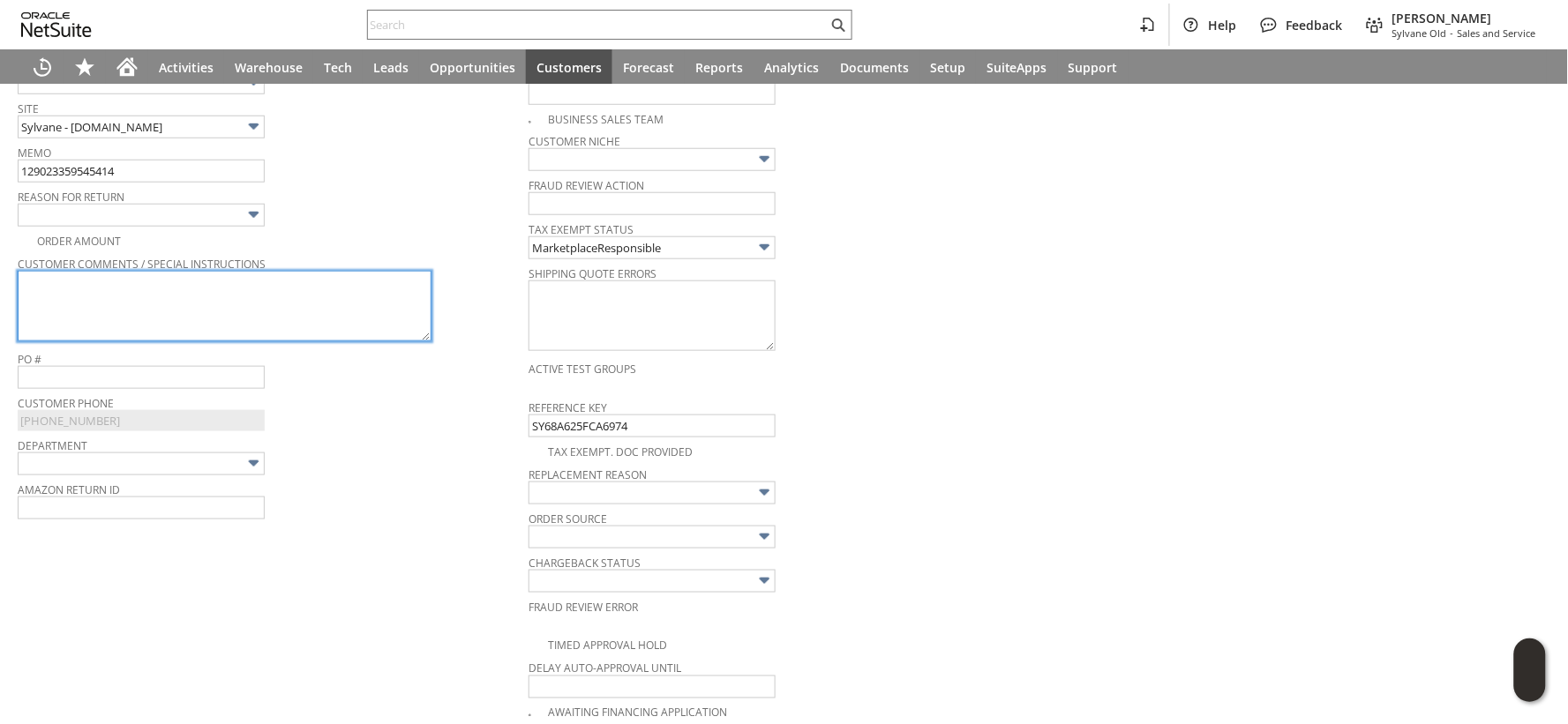
click at [311, 296] on textarea at bounding box center [224, 306] width 413 height 71
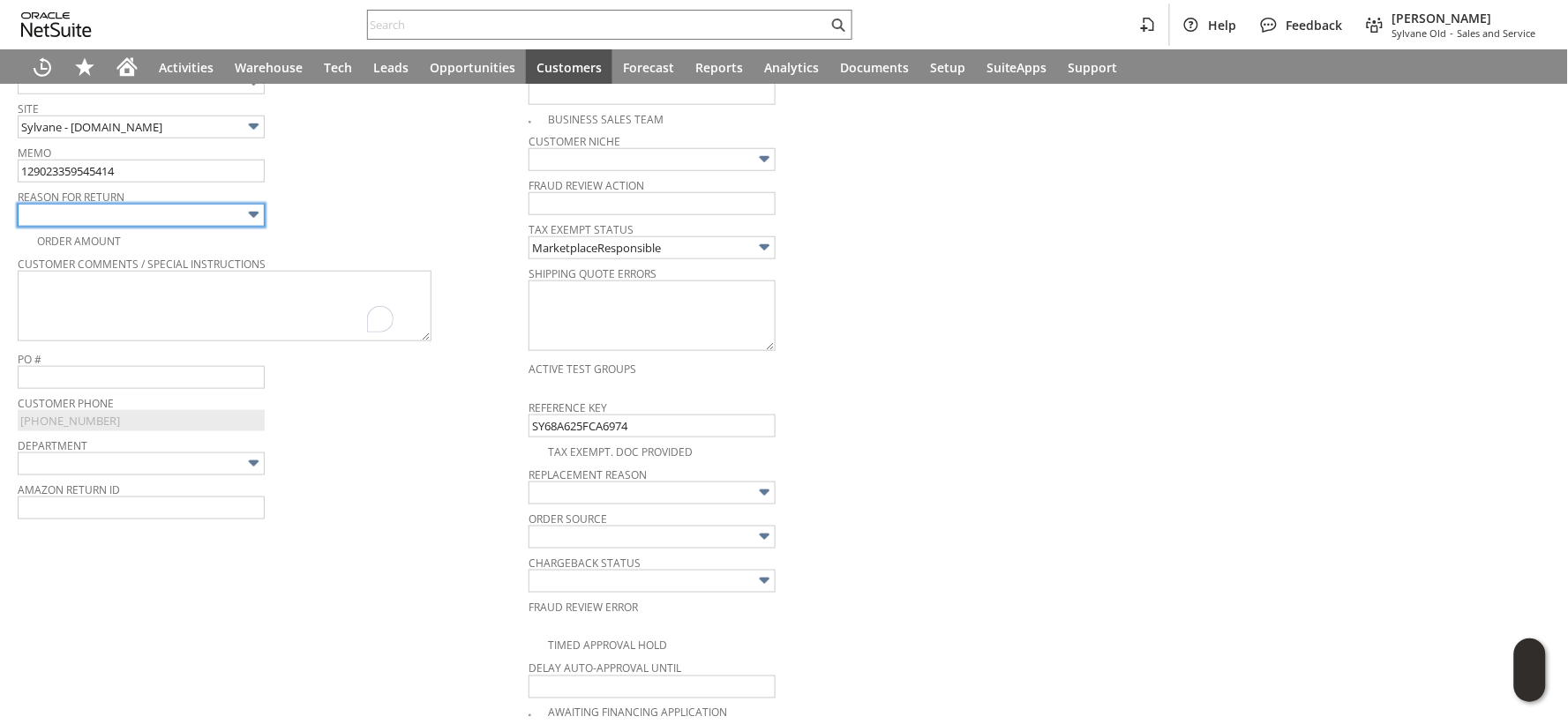
click at [238, 212] on input "text" at bounding box center [141, 215] width 247 height 23
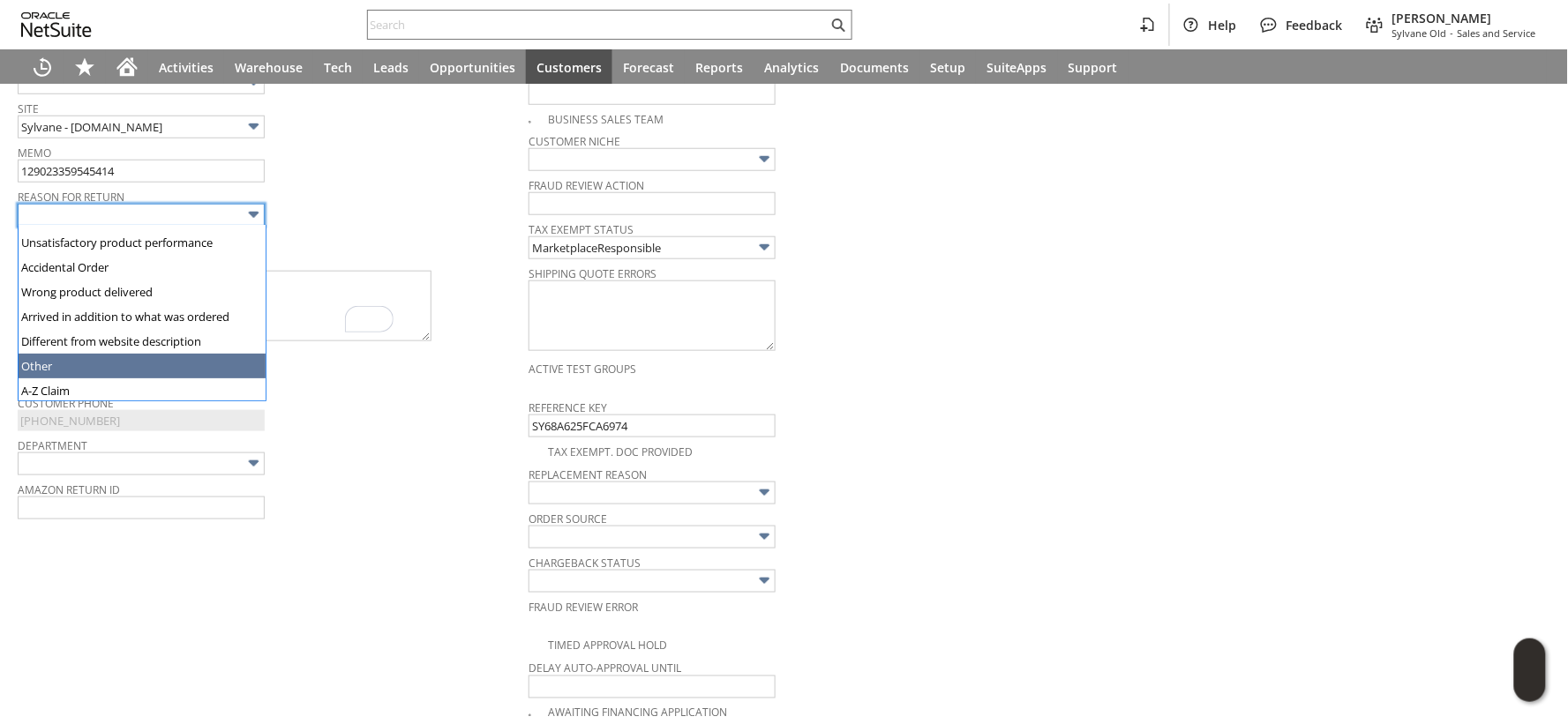
type input "Other"
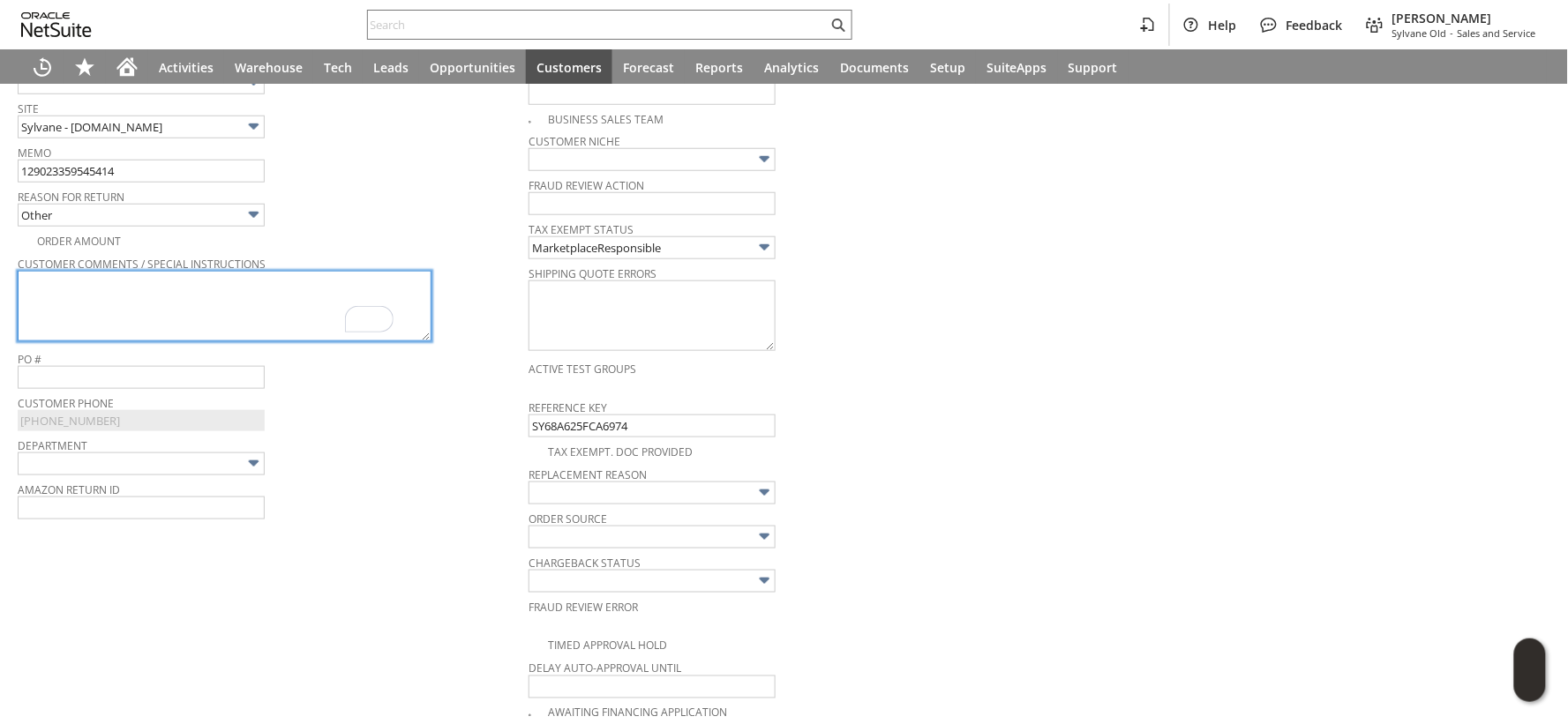
click at [108, 289] on textarea "To enrich screen reader interactions, please activate Accessibility in Grammarl…" at bounding box center [224, 306] width 413 height 71
click at [130, 289] on textarea "To enrich screen reader interactions, please activate Accessibility in Grammarl…" at bounding box center [224, 306] width 413 height 71
paste textarea "Lost After Delivery"
type textarea "Lost After Delivery"
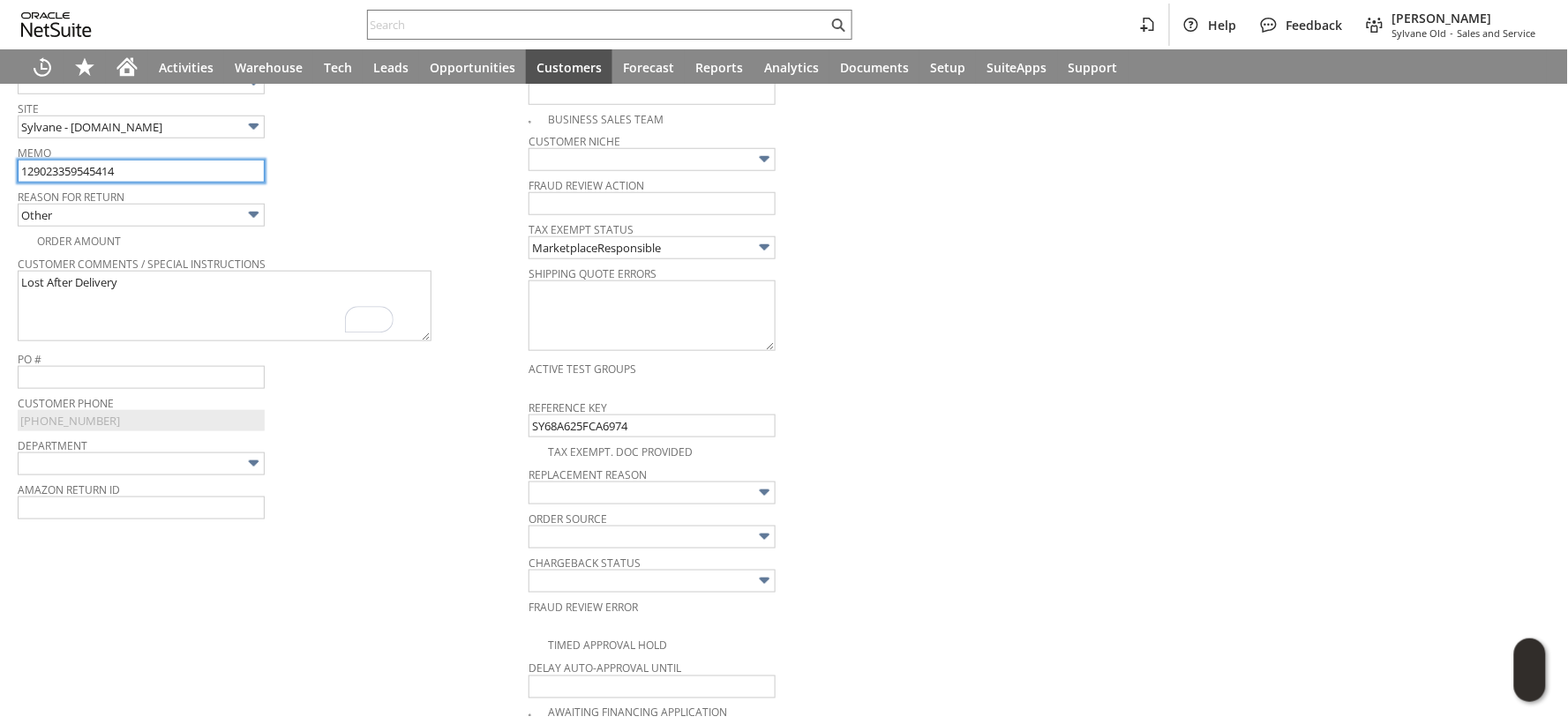
click at [143, 173] on input "129023359545414" at bounding box center [141, 171] width 247 height 23
paste input "Lost After Delivery"
type input "129023359545414 - Lost After Delivery"
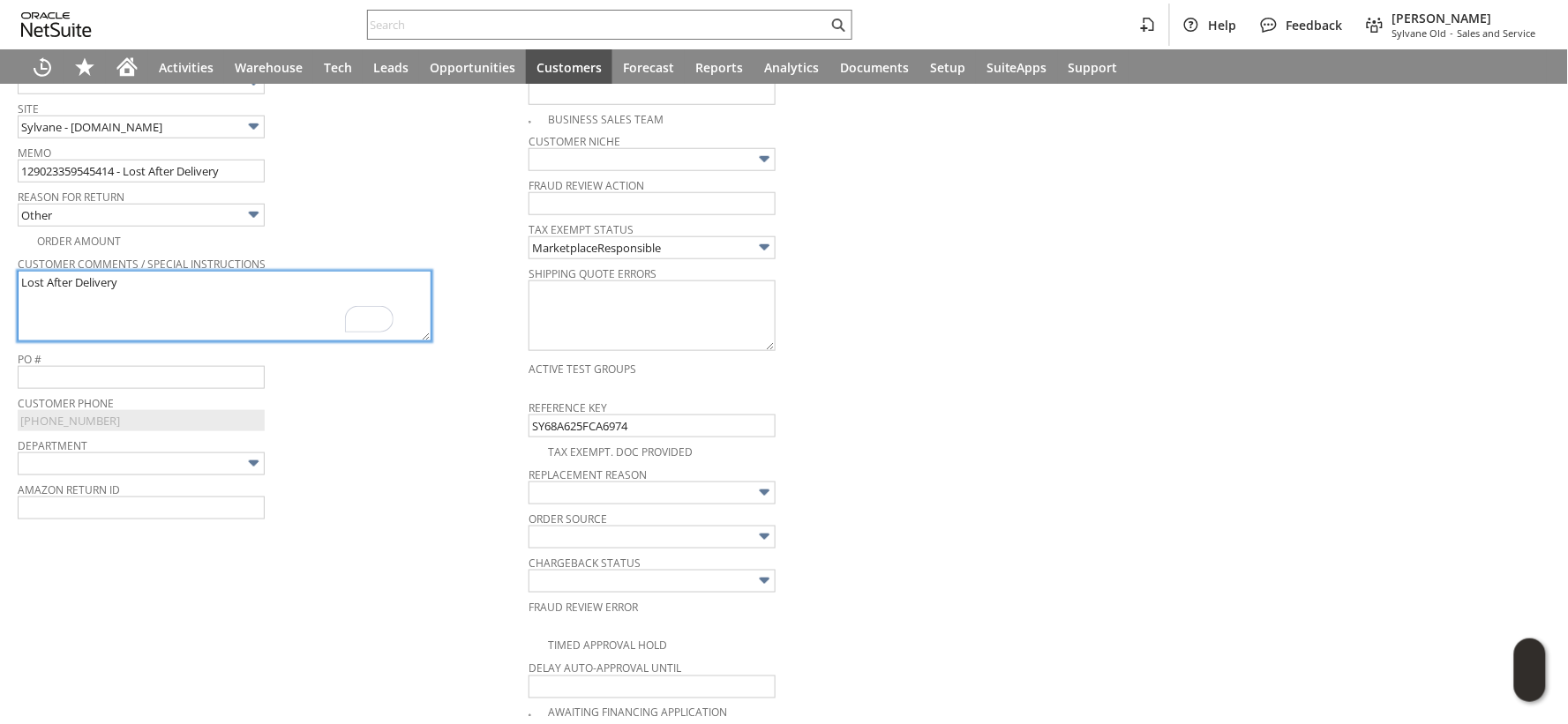
click at [147, 281] on textarea "Lost After Delivery" at bounding box center [224, 306] width 413 height 71
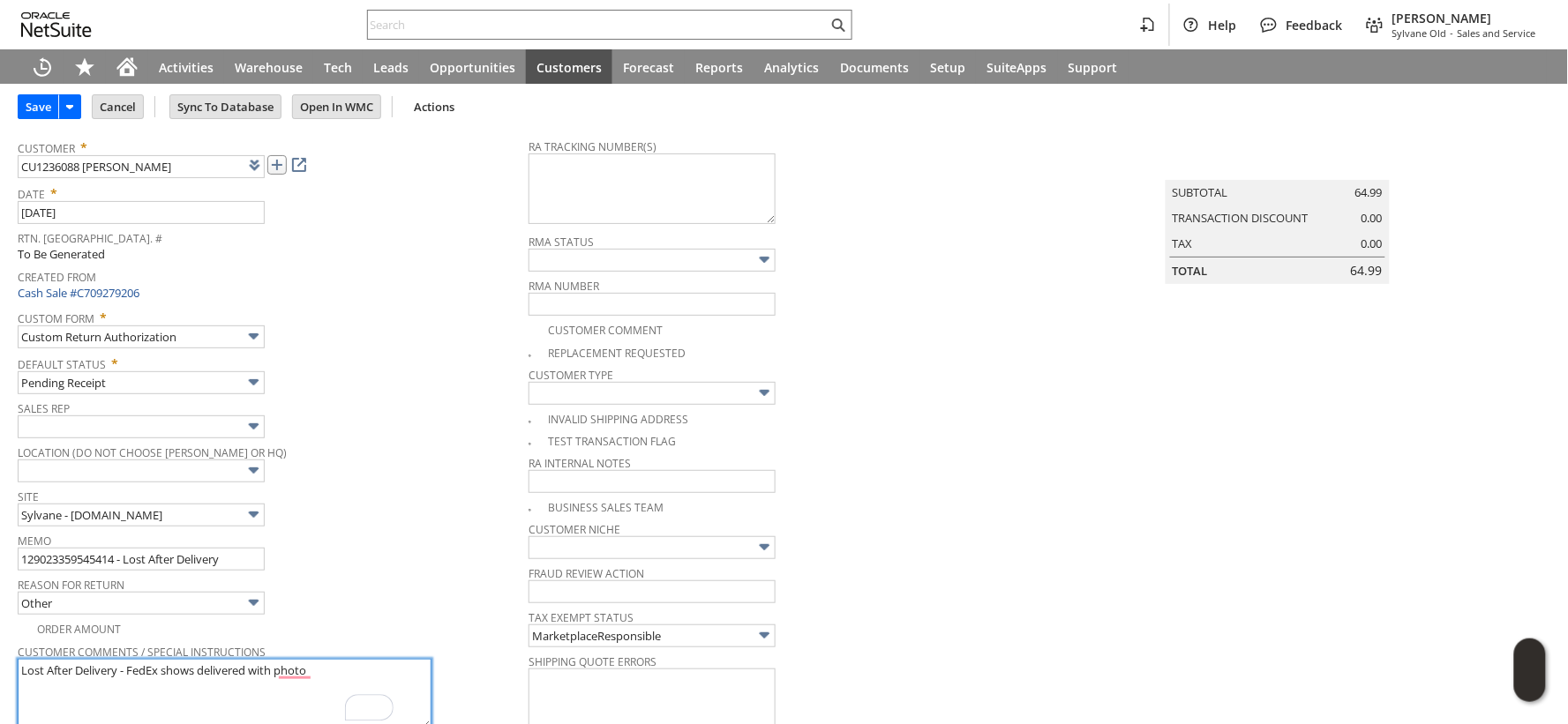
scroll to position [75, 0]
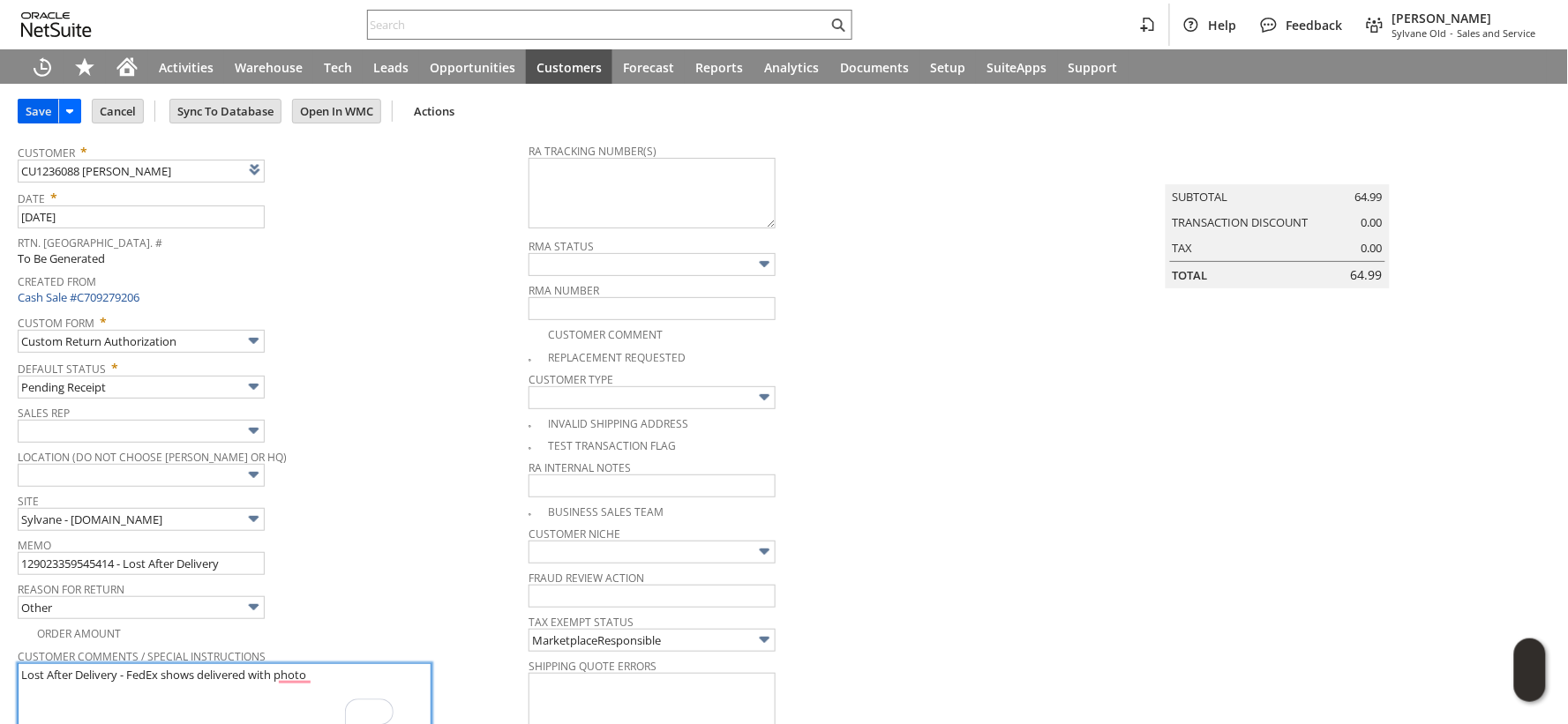
type textarea "Lost After Delivery - FedEx shows delivered with photo"
click at [28, 106] on input "Save" at bounding box center [38, 111] width 40 height 23
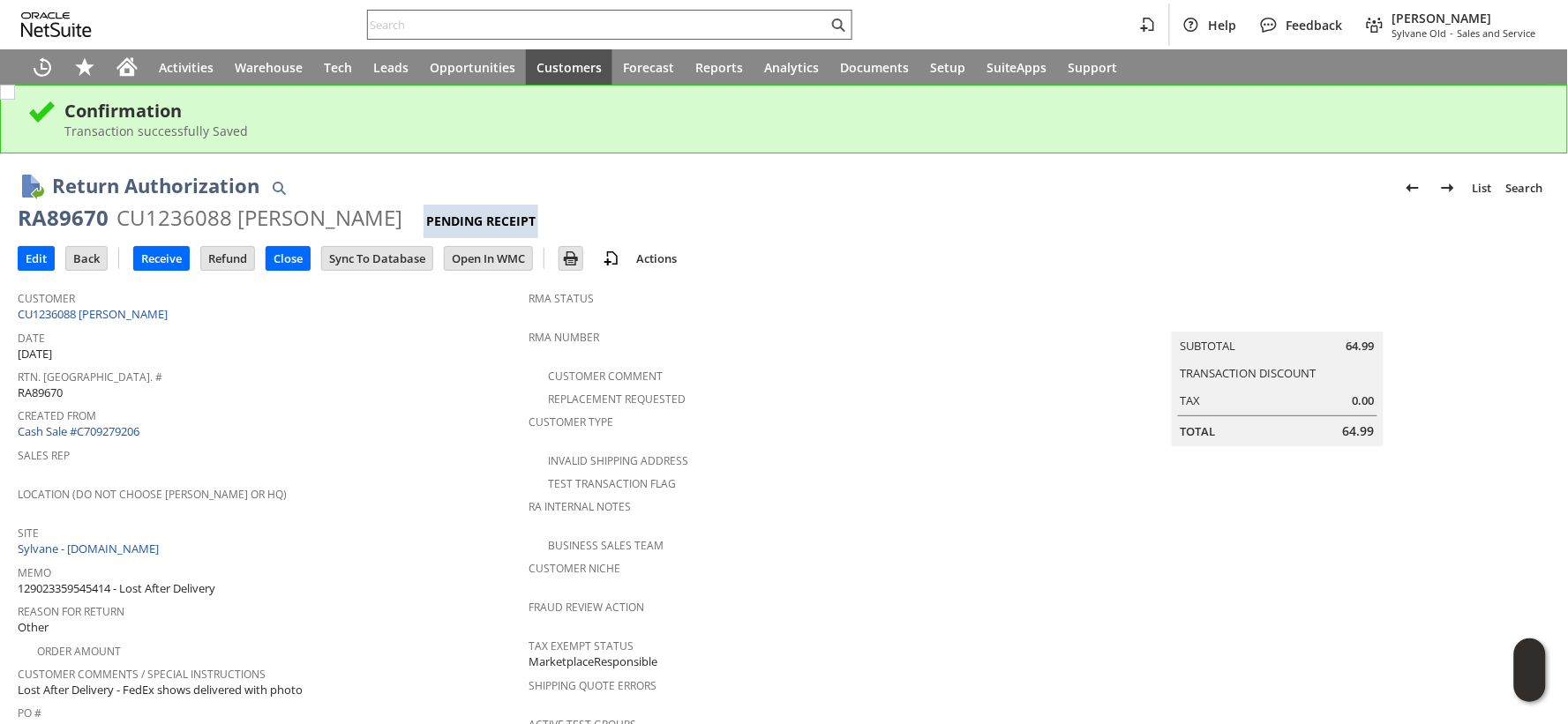
click at [469, 21] on input "text" at bounding box center [597, 24] width 460 height 21
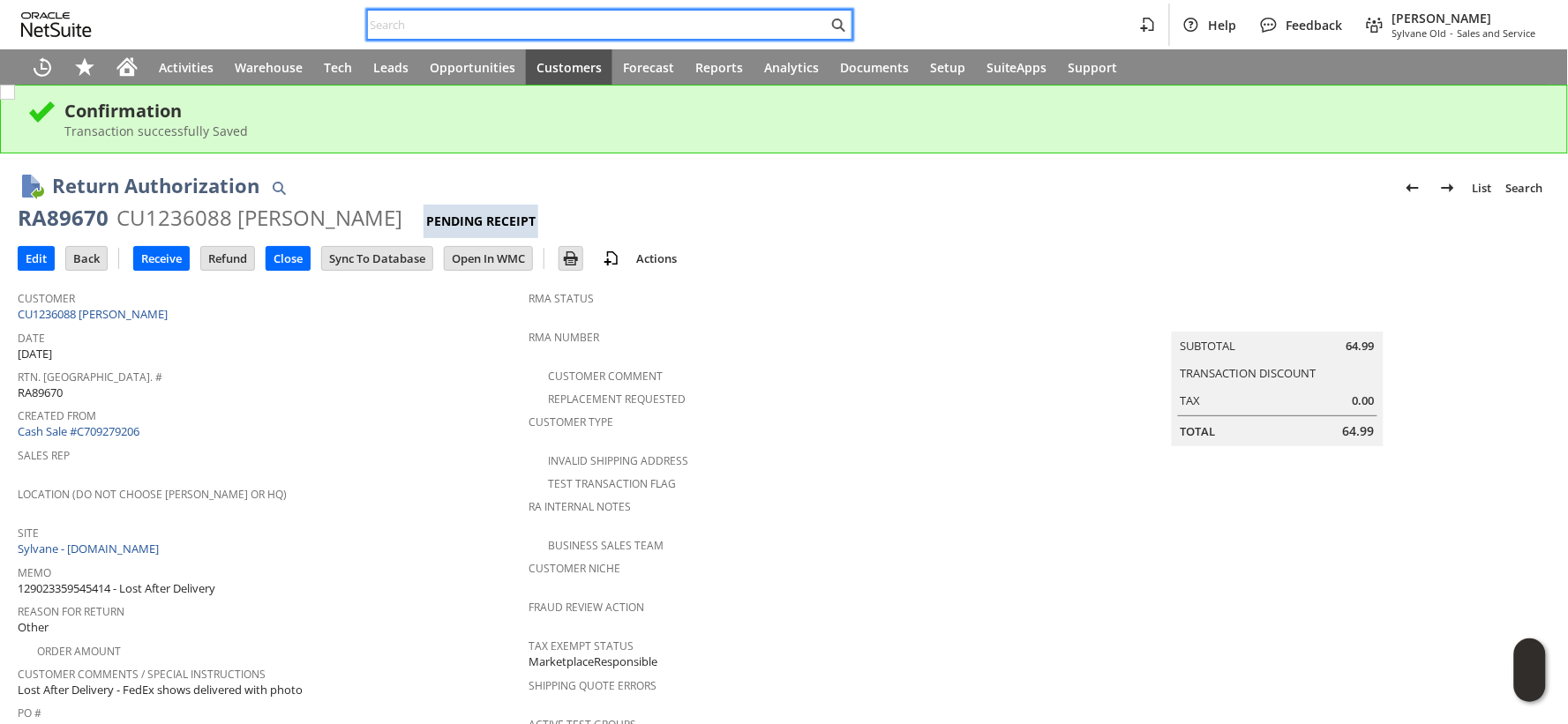
paste input "111-5076671-1668254"
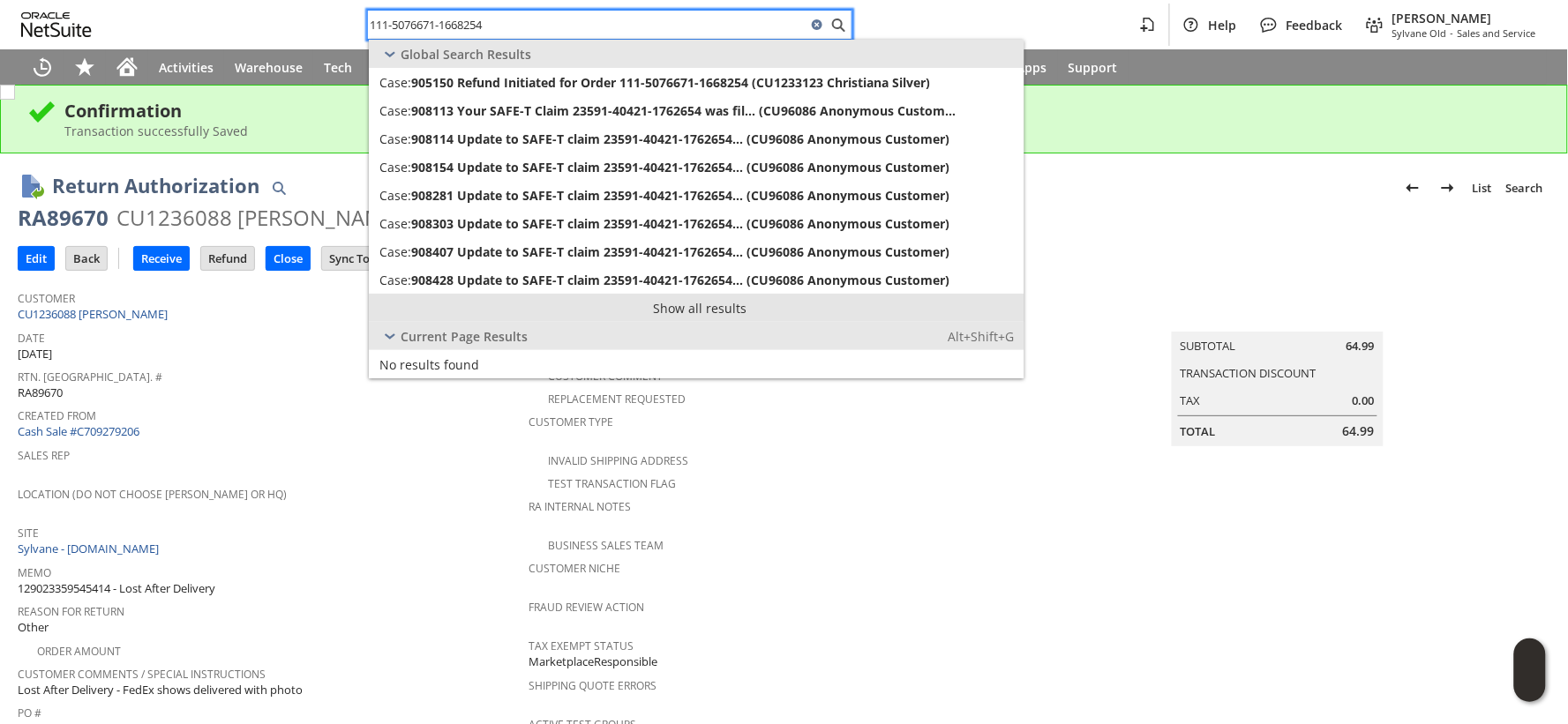
type input "111-5076671-1668254"
click at [695, 300] on link "Show all results" at bounding box center [696, 308] width 656 height 28
